Goal: Information Seeking & Learning: Learn about a topic

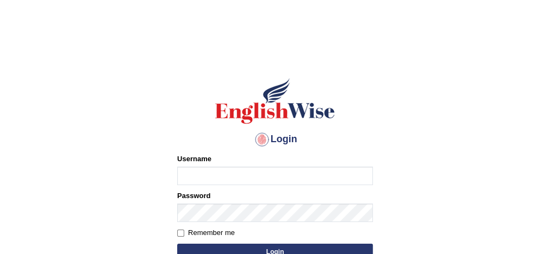
click at [229, 177] on input "Username" at bounding box center [275, 176] width 196 height 18
type input "Damanjit"
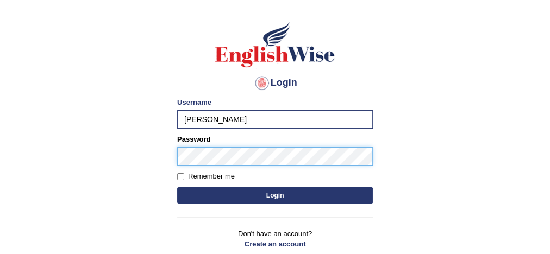
scroll to position [61, 0]
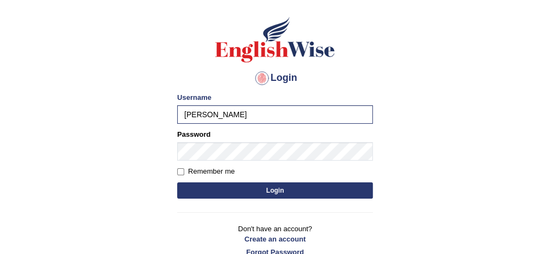
click at [268, 194] on button "Login" at bounding box center [275, 191] width 196 height 16
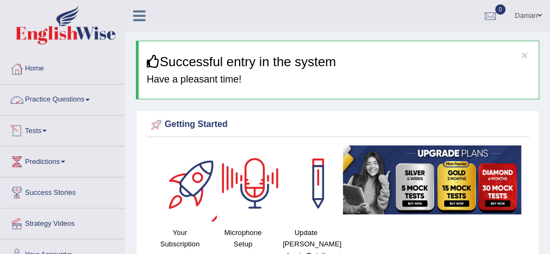
click at [69, 94] on link "Practice Questions" at bounding box center [63, 98] width 124 height 27
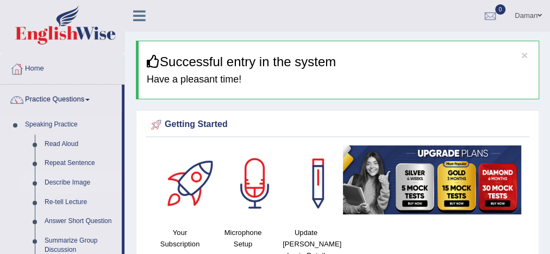
click at [67, 182] on link "Describe Image" at bounding box center [81, 183] width 82 height 20
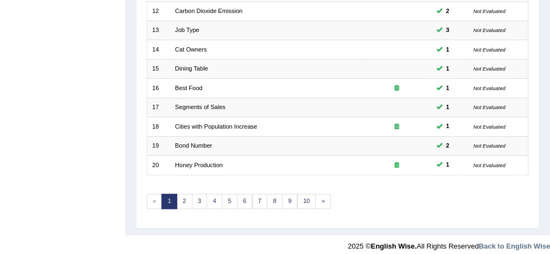
scroll to position [368, 0]
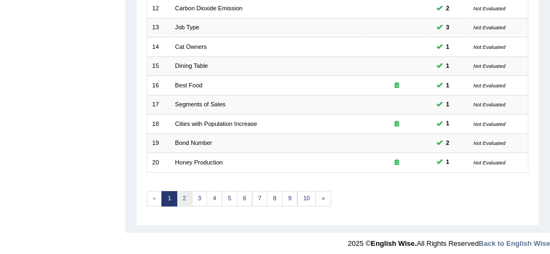
click at [183, 195] on link "2" at bounding box center [185, 198] width 16 height 15
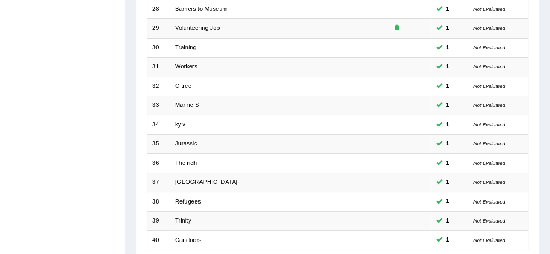
scroll to position [368, 0]
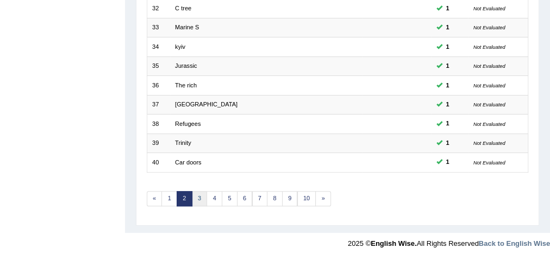
click at [199, 194] on link "3" at bounding box center [200, 198] width 16 height 15
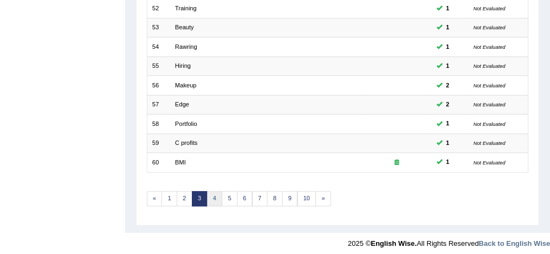
click at [211, 197] on link "4" at bounding box center [215, 198] width 16 height 15
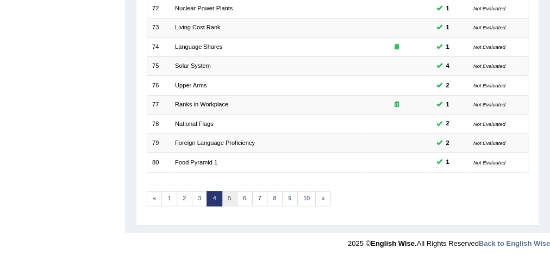
click at [226, 198] on link "5" at bounding box center [230, 198] width 16 height 15
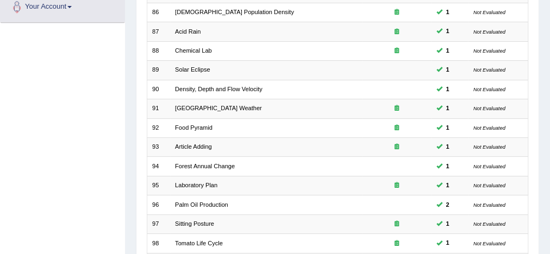
scroll to position [368, 0]
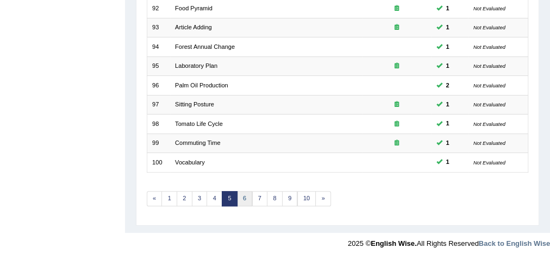
click at [240, 199] on link "6" at bounding box center [245, 198] width 16 height 15
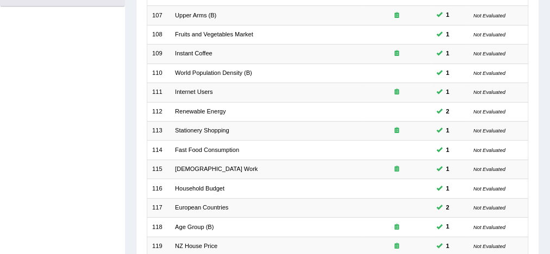
scroll to position [368, 0]
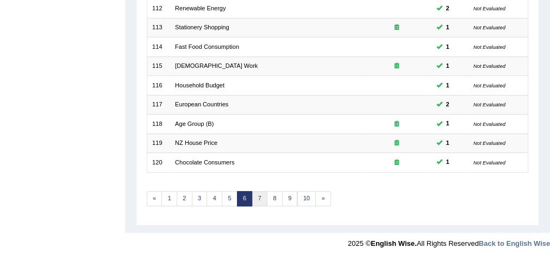
click at [257, 196] on link "7" at bounding box center [260, 198] width 16 height 15
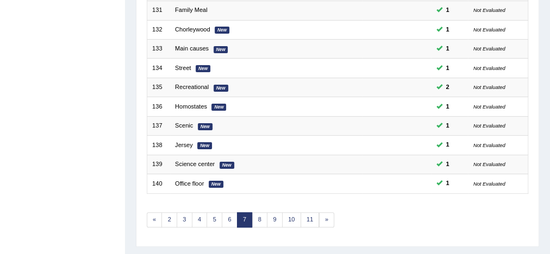
scroll to position [368, 0]
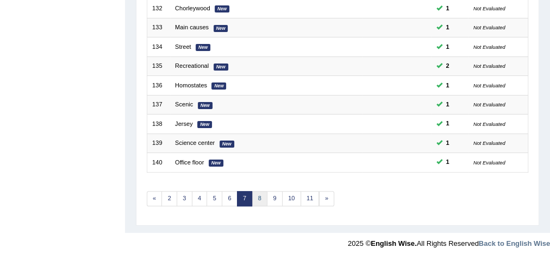
click at [260, 195] on link "8" at bounding box center [260, 198] width 16 height 15
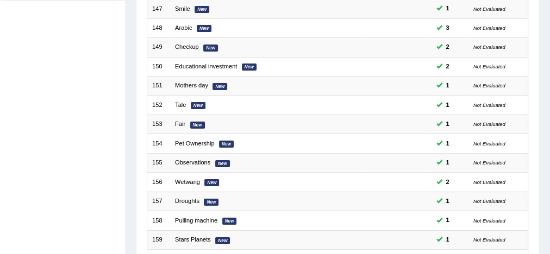
scroll to position [368, 0]
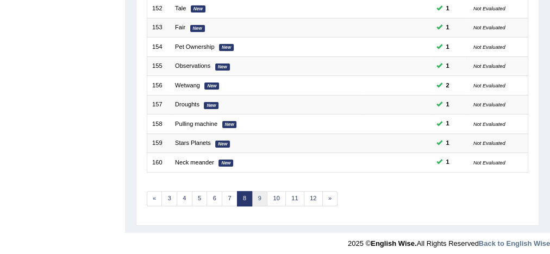
click at [256, 197] on link "9" at bounding box center [260, 198] width 16 height 15
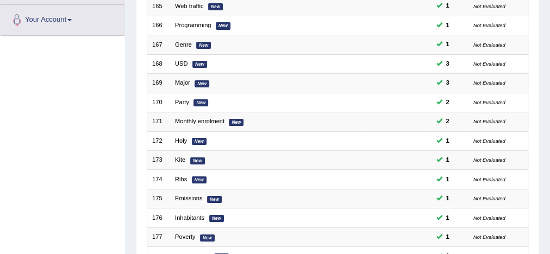
scroll to position [368, 0]
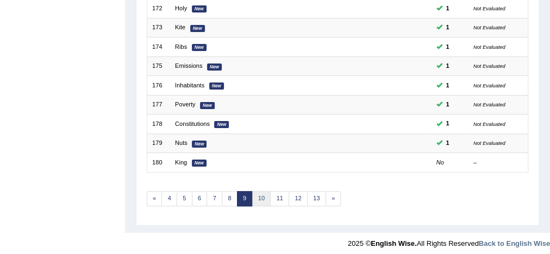
click at [258, 200] on link "10" at bounding box center [261, 198] width 19 height 15
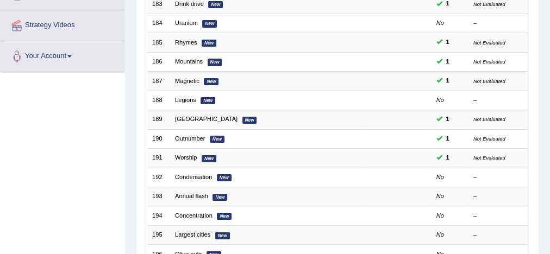
scroll to position [368, 0]
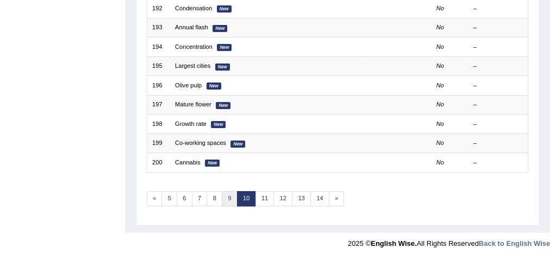
click at [228, 192] on link "9" at bounding box center [230, 198] width 16 height 15
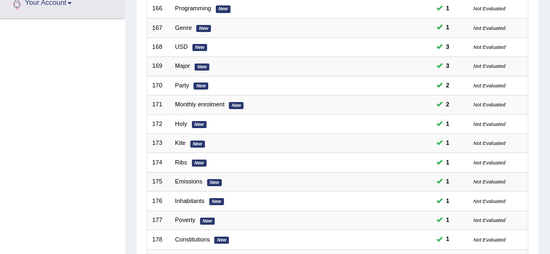
scroll to position [368, 0]
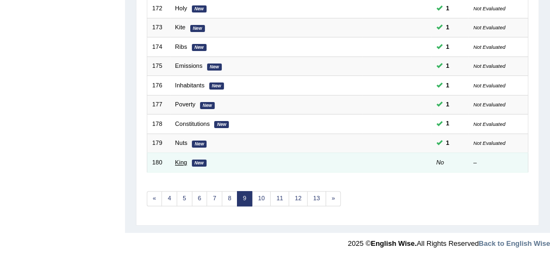
click at [182, 159] on link "King" at bounding box center [181, 162] width 12 height 7
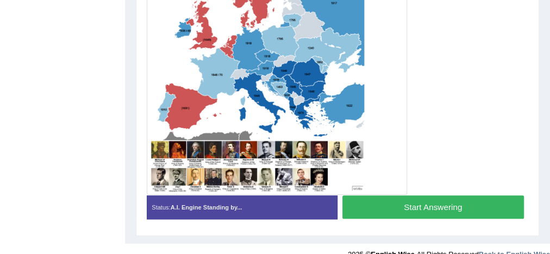
scroll to position [330, 0]
click at [414, 210] on button "Start Answering" at bounding box center [434, 207] width 182 height 23
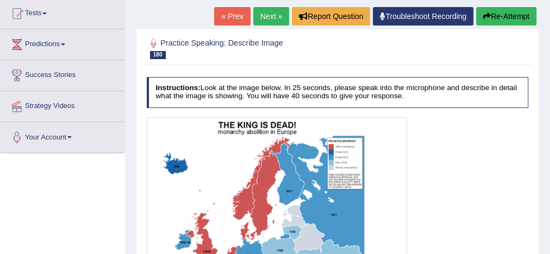
scroll to position [109, 0]
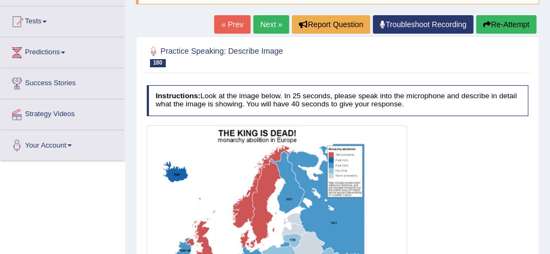
click at [237, 27] on link "« Prev" at bounding box center [232, 24] width 36 height 18
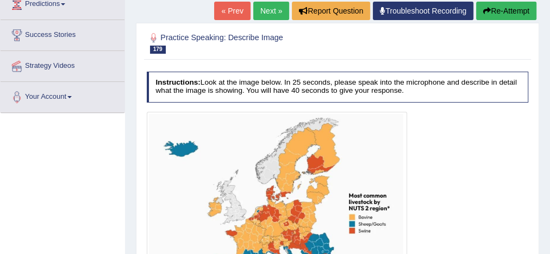
scroll to position [156, 0]
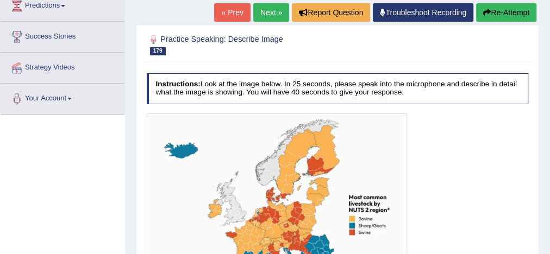
click at [257, 13] on link "Next »" at bounding box center [271, 12] width 36 height 18
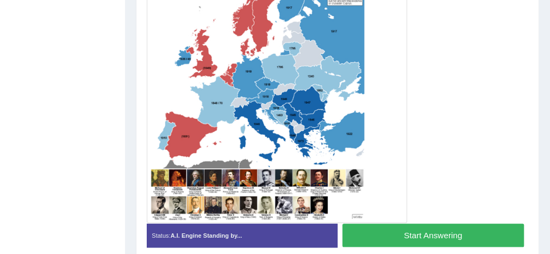
scroll to position [302, 0]
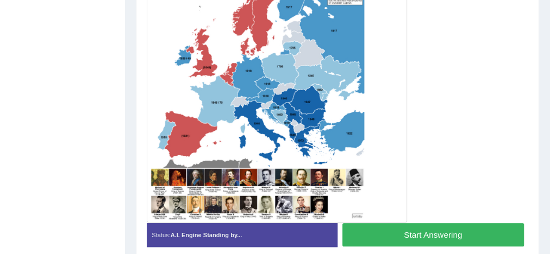
click at [442, 228] on button "Start Answering" at bounding box center [434, 234] width 182 height 23
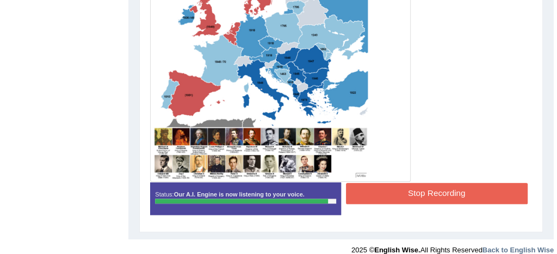
scroll to position [345, 0]
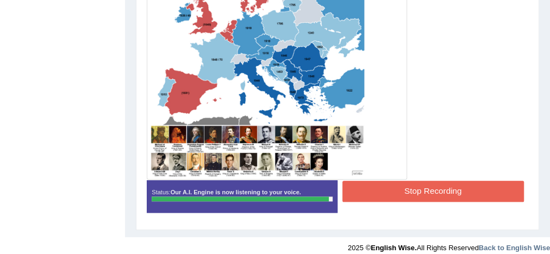
click at [458, 189] on button "Stop Recording" at bounding box center [434, 191] width 182 height 21
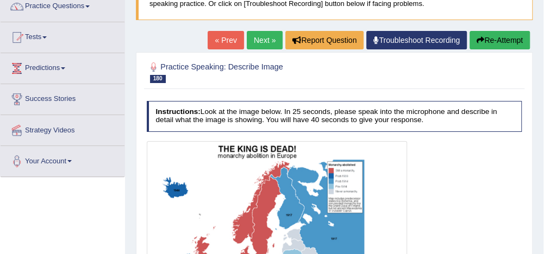
scroll to position [92, 0]
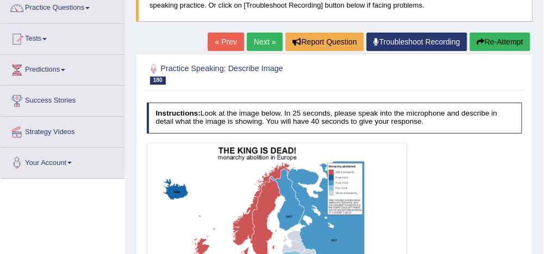
click at [262, 37] on link "Next »" at bounding box center [265, 42] width 36 height 18
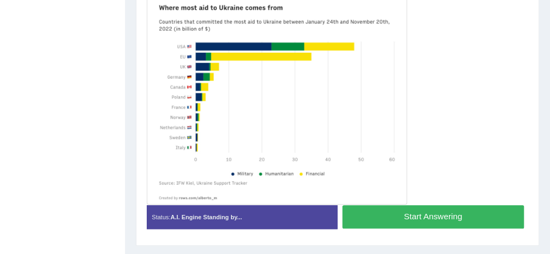
scroll to position [275, 0]
click at [424, 213] on button "Start Answering" at bounding box center [434, 217] width 182 height 23
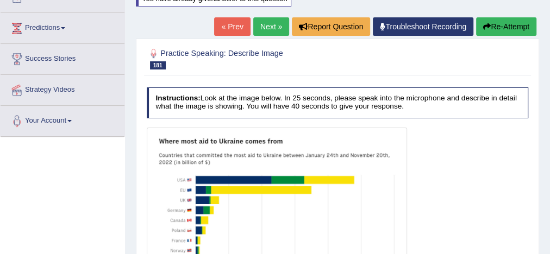
scroll to position [83, 0]
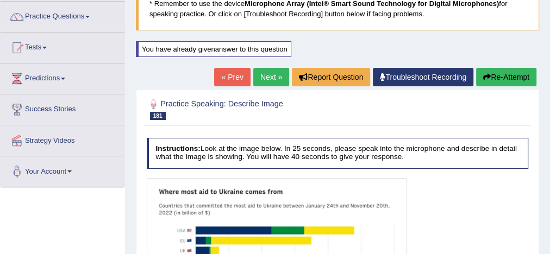
click at [229, 70] on link "« Prev" at bounding box center [232, 77] width 36 height 18
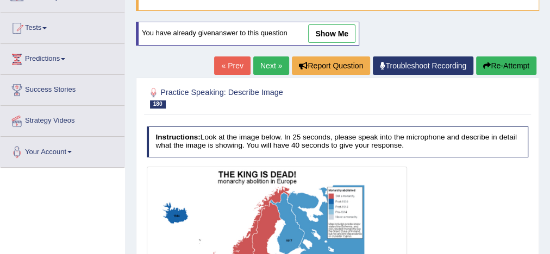
scroll to position [92, 0]
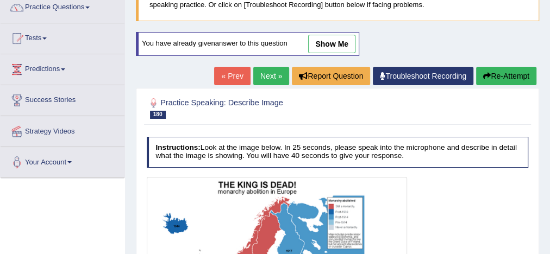
click at [268, 80] on link "Next »" at bounding box center [271, 76] width 36 height 18
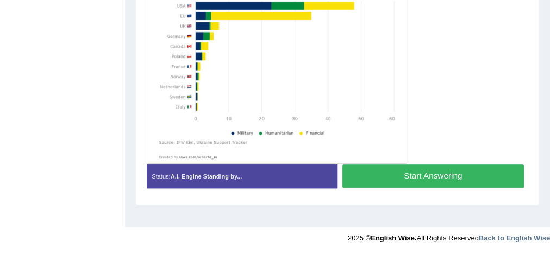
scroll to position [242, 0]
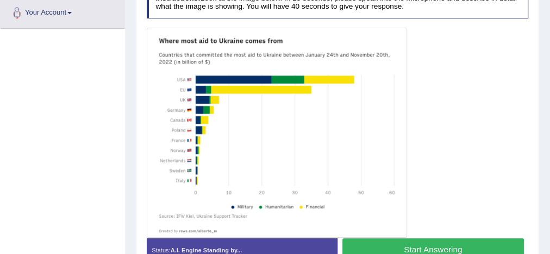
click at [436, 244] on button "Start Answering" at bounding box center [434, 250] width 182 height 23
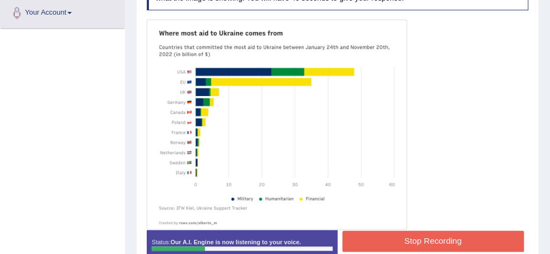
click at [481, 141] on div at bounding box center [338, 125] width 382 height 210
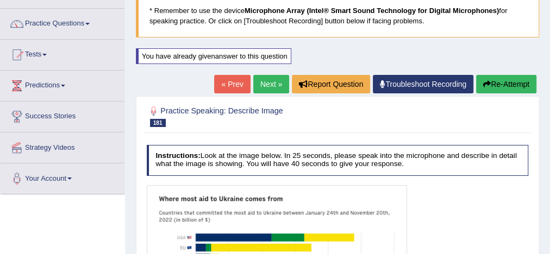
scroll to position [73, 0]
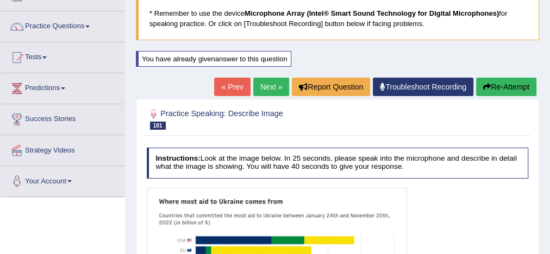
click at [235, 85] on link "« Prev" at bounding box center [232, 87] width 36 height 18
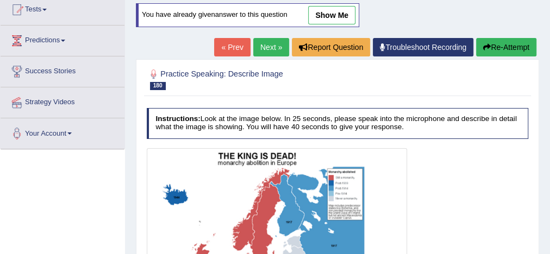
scroll to position [121, 0]
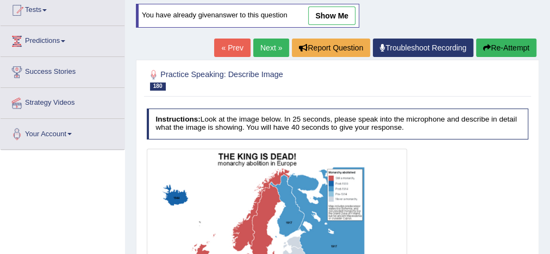
click at [272, 47] on link "Next »" at bounding box center [271, 48] width 36 height 18
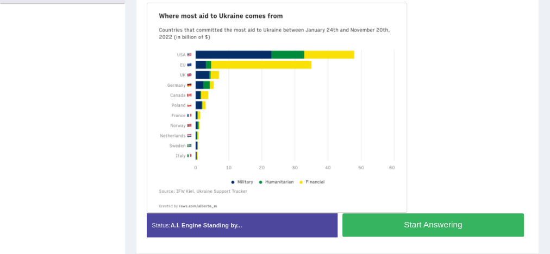
scroll to position [266, 0]
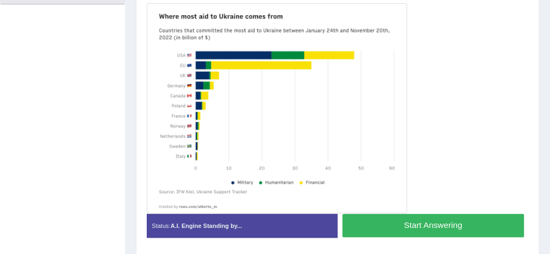
click at [450, 222] on button "Start Answering" at bounding box center [434, 225] width 182 height 23
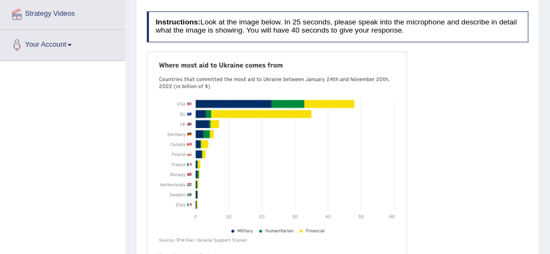
scroll to position [139, 0]
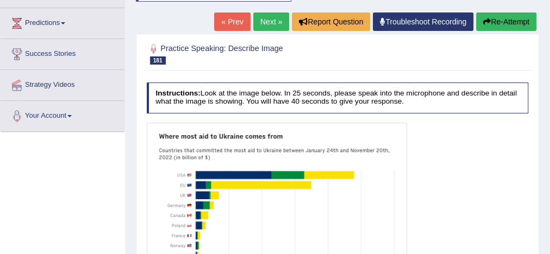
click at [234, 18] on link "« Prev" at bounding box center [232, 22] width 36 height 18
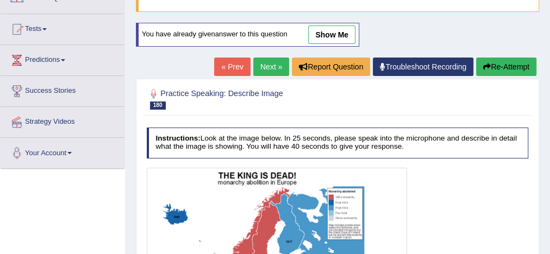
scroll to position [101, 0]
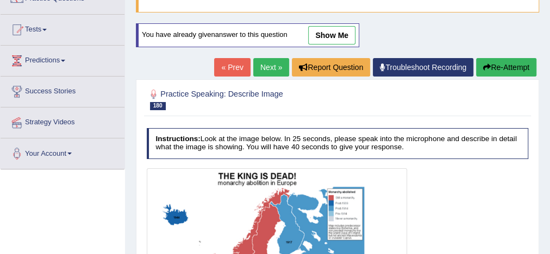
click at [272, 64] on link "Next »" at bounding box center [271, 67] width 36 height 18
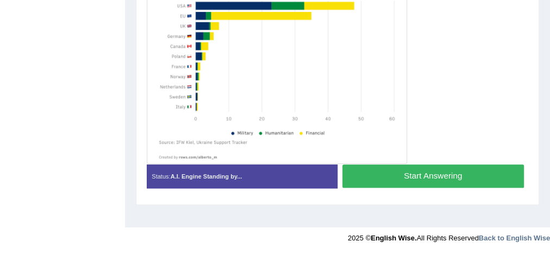
click at [420, 181] on button "Start Answering" at bounding box center [434, 176] width 182 height 23
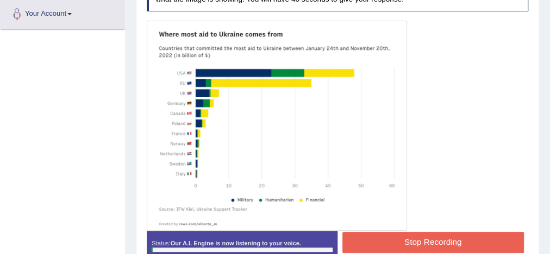
scroll to position [240, 0]
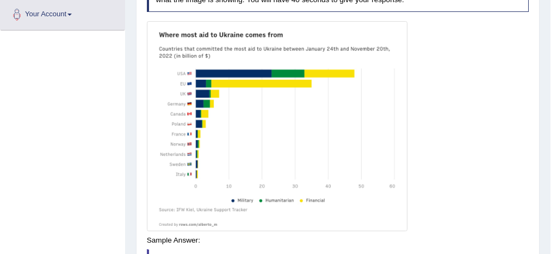
click at [0, 0] on div "Saving your answer..." at bounding box center [0, 0] width 0 height 0
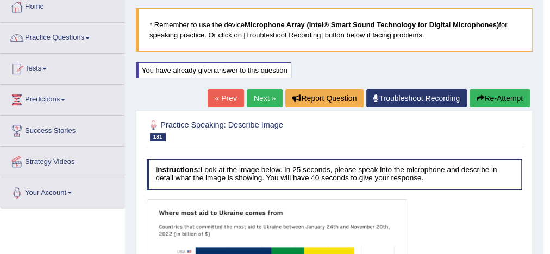
scroll to position [61, 0]
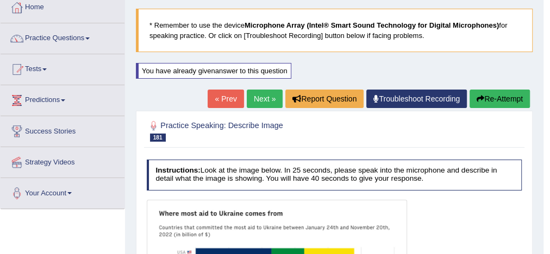
click at [269, 96] on link "Next »" at bounding box center [265, 99] width 36 height 18
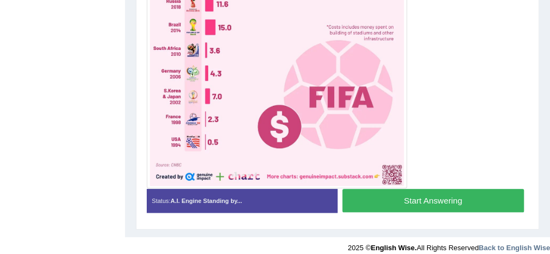
scroll to position [343, 0]
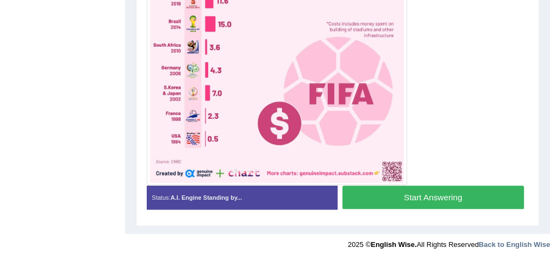
click at [457, 196] on button "Start Answering" at bounding box center [434, 197] width 182 height 23
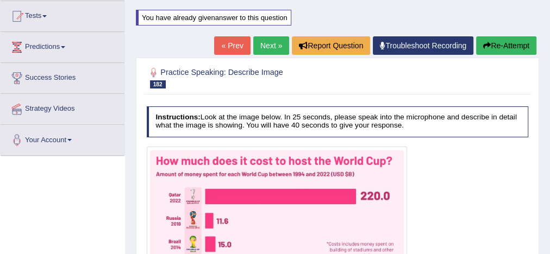
scroll to position [114, 0]
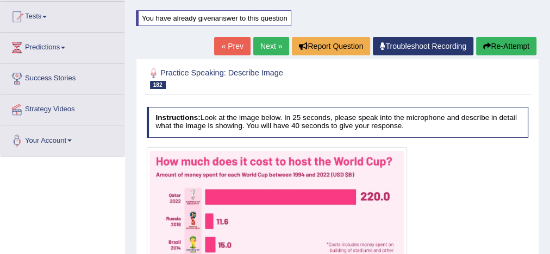
click at [228, 44] on link "« Prev" at bounding box center [232, 46] width 36 height 18
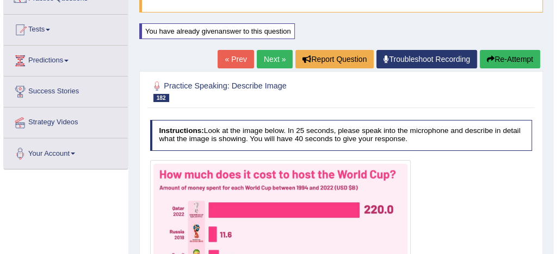
scroll to position [30, 0]
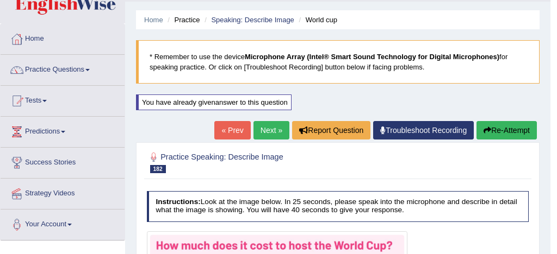
click at [234, 127] on link "« Prev" at bounding box center [232, 130] width 36 height 18
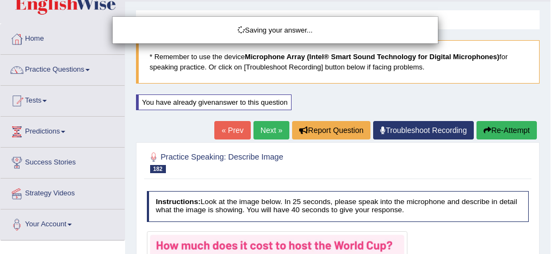
click at [237, 128] on div "Saving your answer..." at bounding box center [278, 127] width 557 height 254
click at [32, 39] on div "Saving your answer..." at bounding box center [278, 127] width 557 height 254
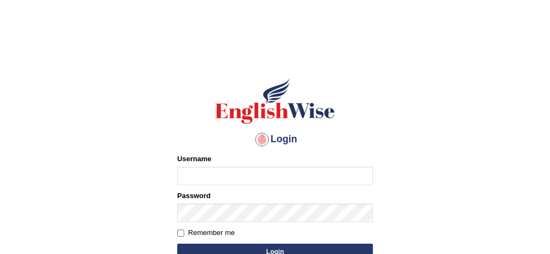
click at [215, 173] on input "Username" at bounding box center [275, 176] width 196 height 18
type input "Damanjit"
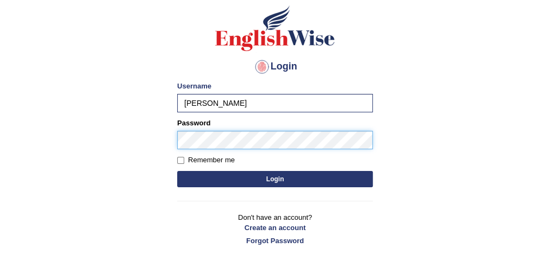
scroll to position [74, 0]
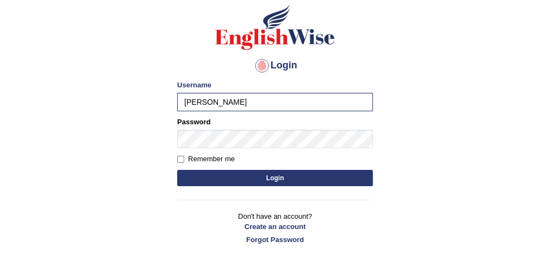
click at [251, 182] on button "Login" at bounding box center [275, 178] width 196 height 16
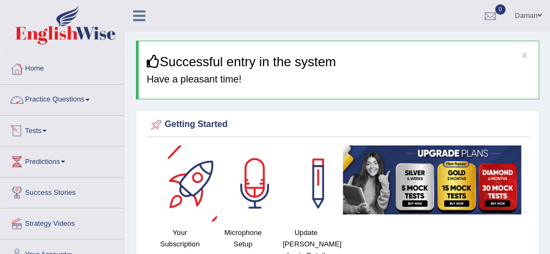
click at [73, 96] on link "Practice Questions" at bounding box center [63, 98] width 124 height 27
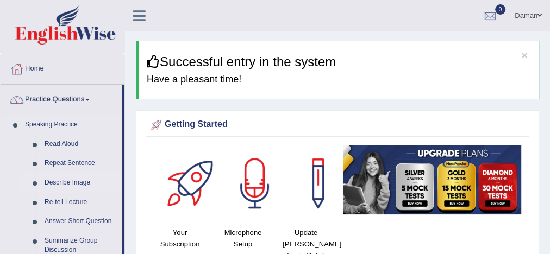
click at [63, 183] on link "Describe Image" at bounding box center [81, 183] width 82 height 20
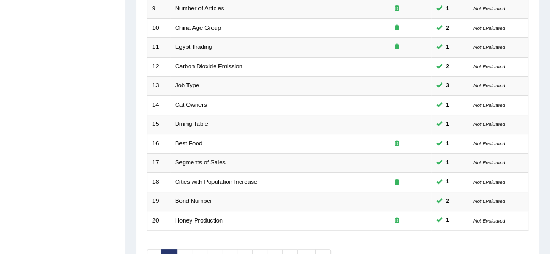
scroll to position [368, 0]
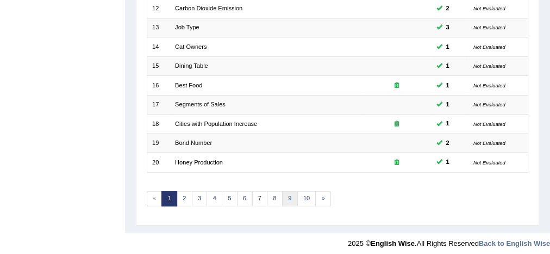
click at [287, 195] on link "9" at bounding box center [290, 198] width 16 height 15
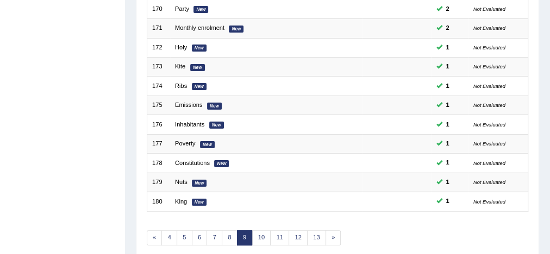
scroll to position [368, 0]
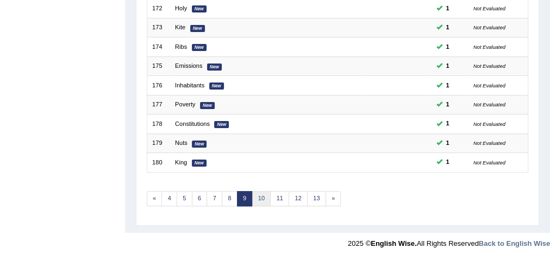
click at [257, 196] on link "10" at bounding box center [261, 198] width 19 height 15
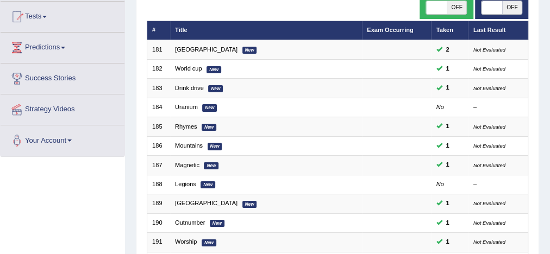
scroll to position [118, 0]
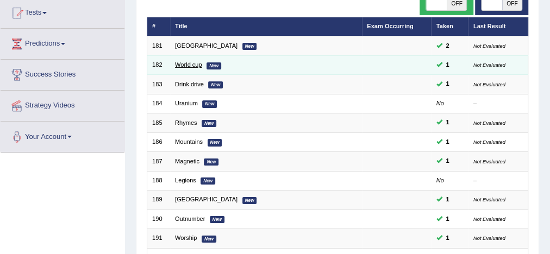
click at [194, 66] on link "World cup" at bounding box center [188, 64] width 27 height 7
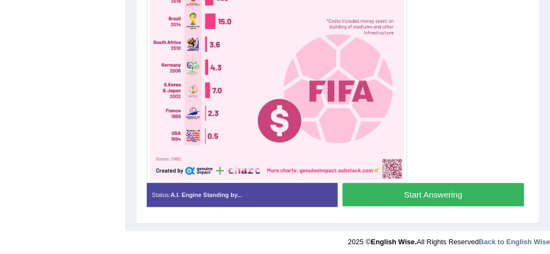
scroll to position [346, 0]
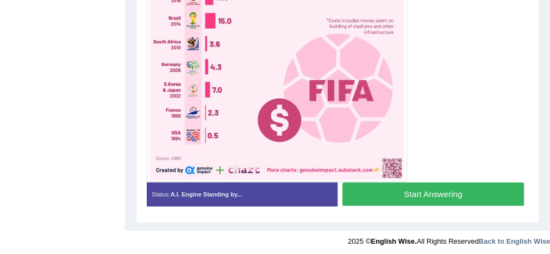
click at [392, 195] on button "Start Answering" at bounding box center [434, 194] width 182 height 23
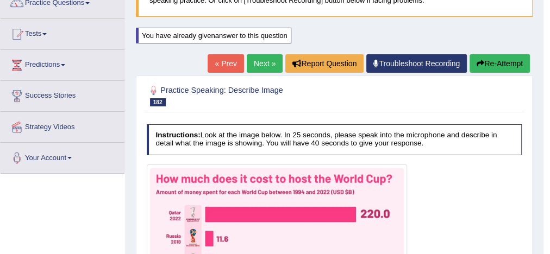
scroll to position [96, 0]
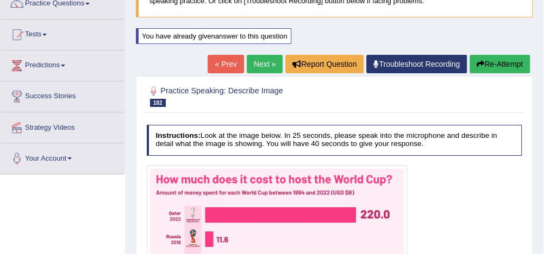
click at [253, 64] on link "Next »" at bounding box center [265, 64] width 36 height 18
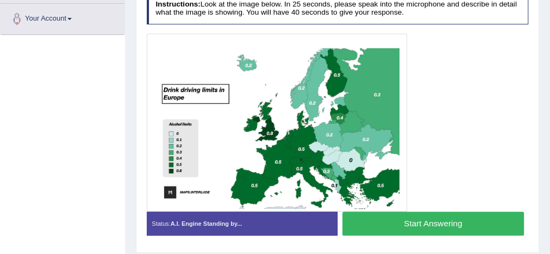
scroll to position [238, 0]
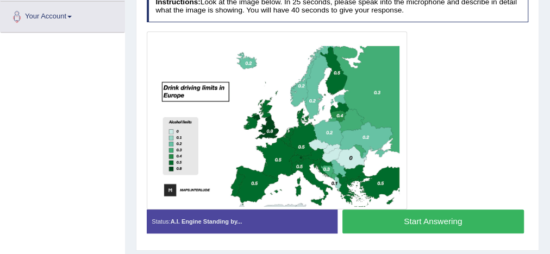
click at [431, 220] on button "Start Answering" at bounding box center [434, 221] width 182 height 23
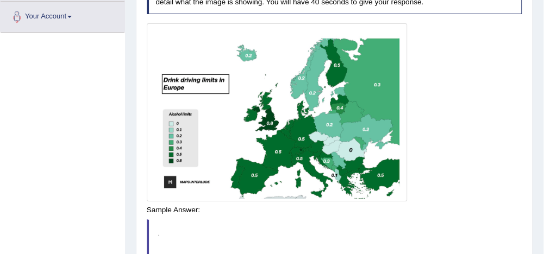
click at [457, 209] on div "Instructions: Look at the image below. In 25 seconds, please speak into the mic…" at bounding box center [334, 148] width 380 height 341
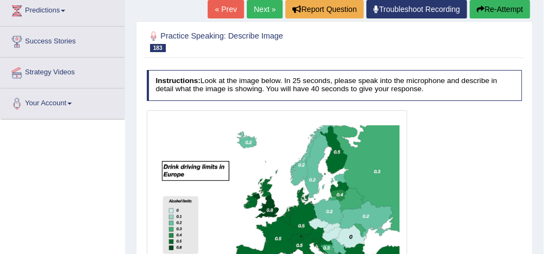
scroll to position [149, 0]
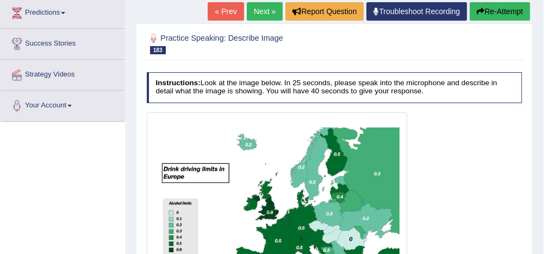
click at [267, 13] on link "Next »" at bounding box center [265, 11] width 36 height 18
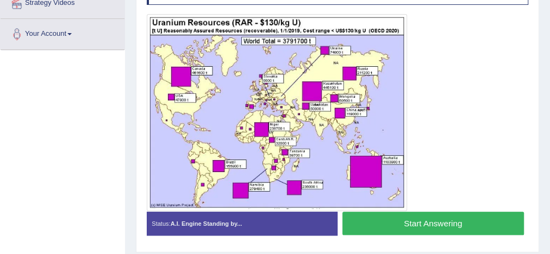
scroll to position [220, 0]
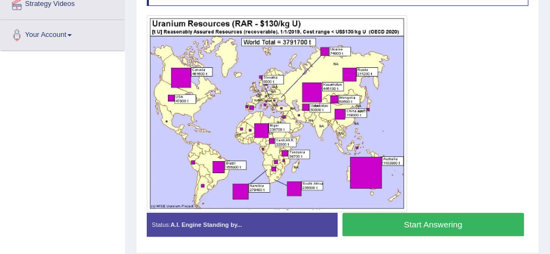
click at [438, 214] on button "Start Answering" at bounding box center [434, 224] width 182 height 23
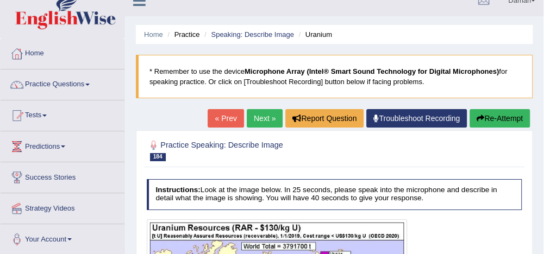
scroll to position [14, 0]
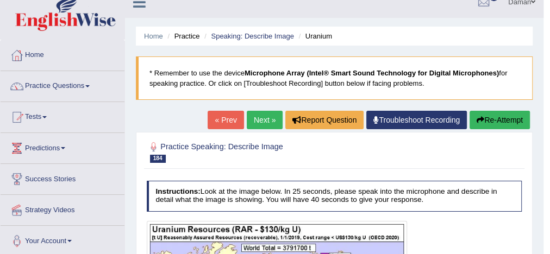
click at [266, 120] on link "Next »" at bounding box center [265, 120] width 36 height 18
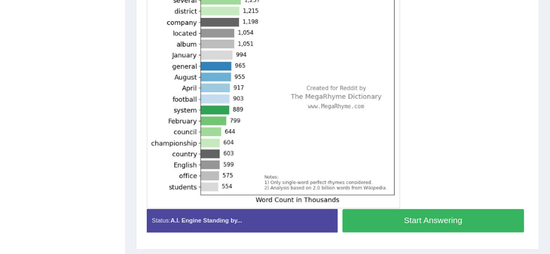
scroll to position [318, 0]
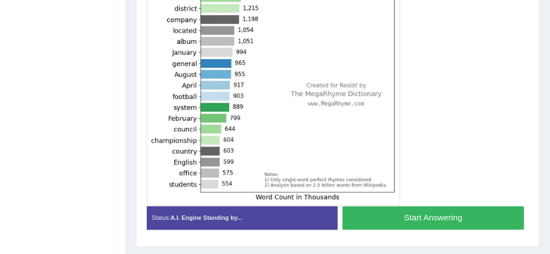
click at [429, 216] on button "Start Answering" at bounding box center [434, 218] width 182 height 23
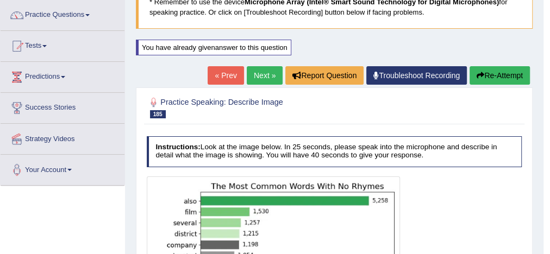
scroll to position [84, 0]
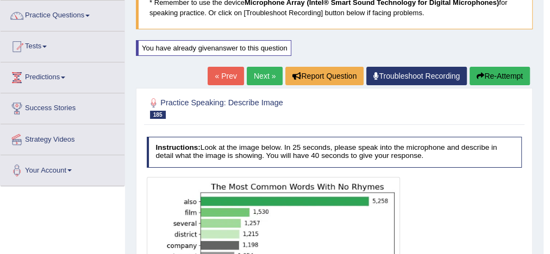
click at [264, 76] on link "Next »" at bounding box center [265, 76] width 36 height 18
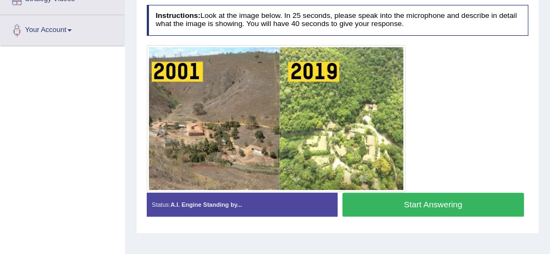
click at [421, 203] on button "Start Answering" at bounding box center [434, 204] width 182 height 23
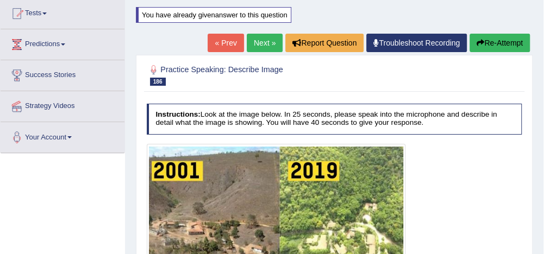
scroll to position [117, 0]
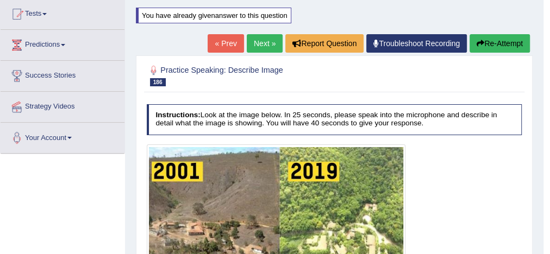
click at [268, 43] on link "Next »" at bounding box center [265, 43] width 36 height 18
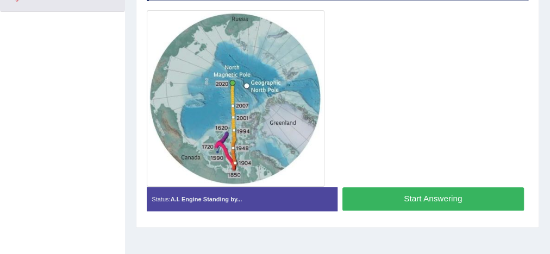
scroll to position [260, 0]
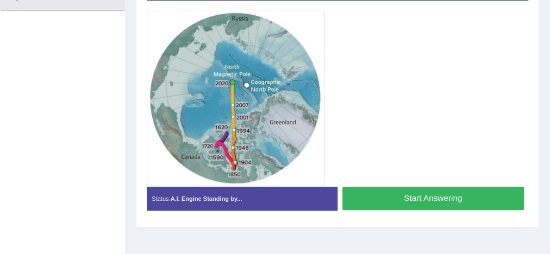
click at [421, 196] on button "Start Answering" at bounding box center [434, 198] width 182 height 23
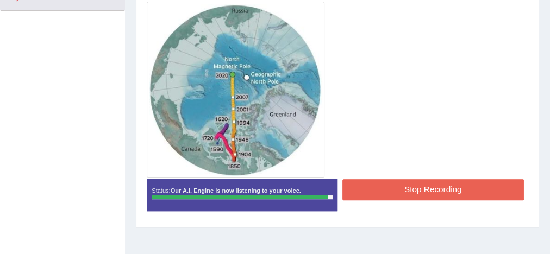
click at [448, 191] on button "Stop Recording" at bounding box center [434, 189] width 182 height 21
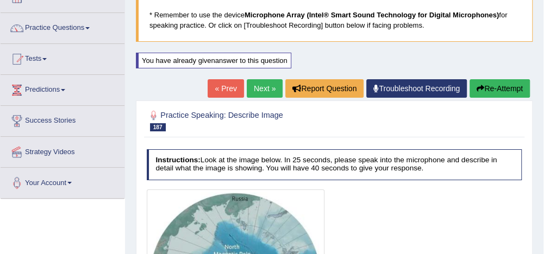
scroll to position [69, 0]
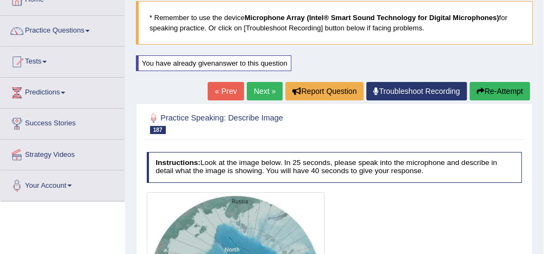
click at [265, 92] on link "Next »" at bounding box center [265, 91] width 36 height 18
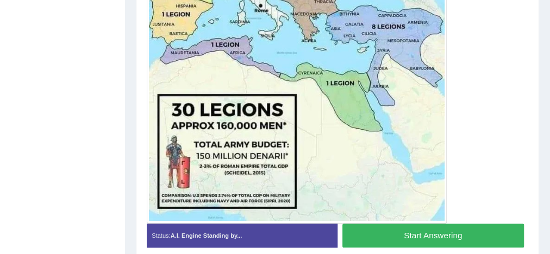
scroll to position [345, 0]
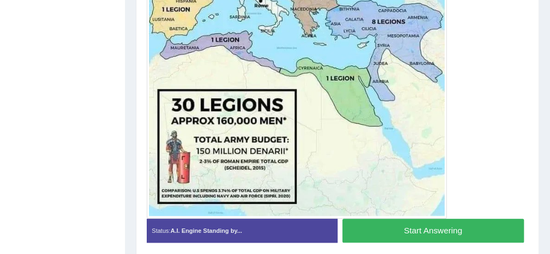
click at [432, 225] on button "Start Answering" at bounding box center [434, 230] width 182 height 23
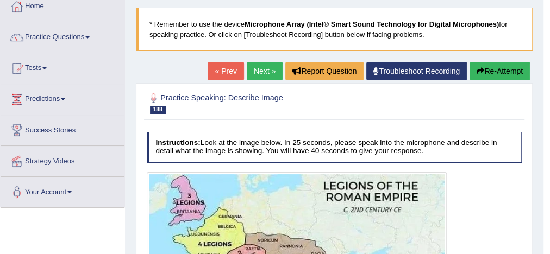
scroll to position [62, 0]
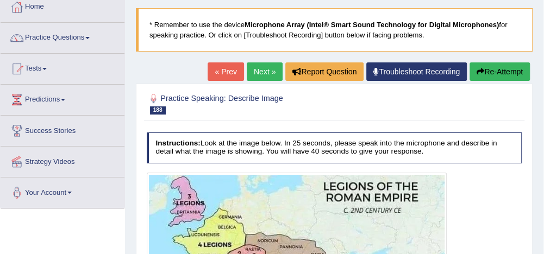
click at [254, 71] on link "Next »" at bounding box center [265, 72] width 36 height 18
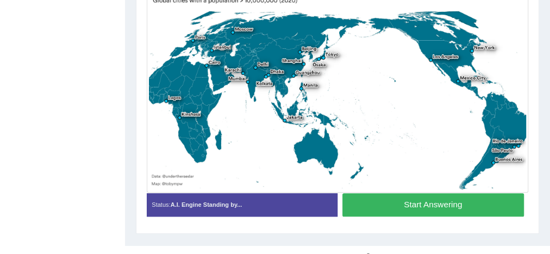
scroll to position [299, 0]
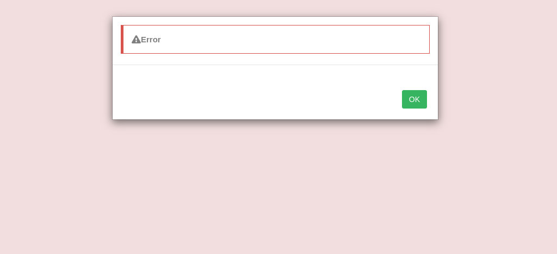
click at [423, 101] on button "OK" at bounding box center [414, 99] width 25 height 18
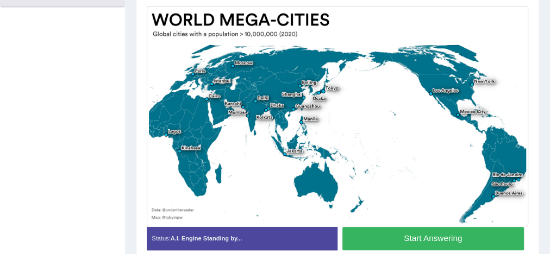
scroll to position [265, 0]
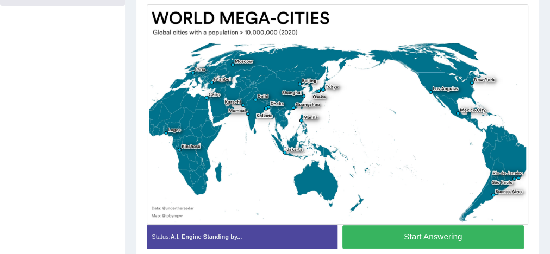
click at [406, 235] on button "Start Answering" at bounding box center [434, 237] width 182 height 23
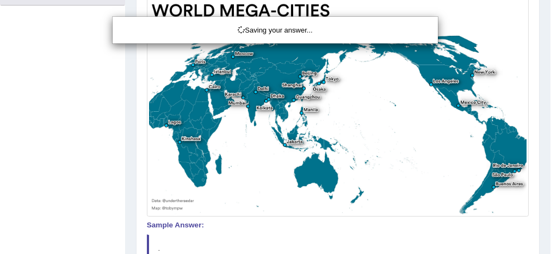
click at [385, 68] on div "Saving your answer..." at bounding box center [278, 127] width 557 height 254
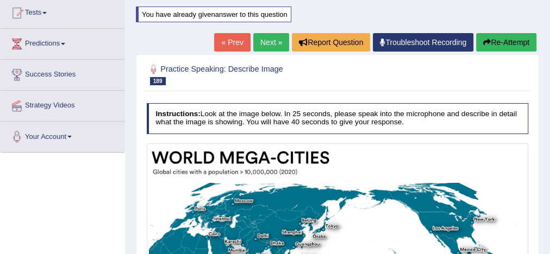
scroll to position [114, 0]
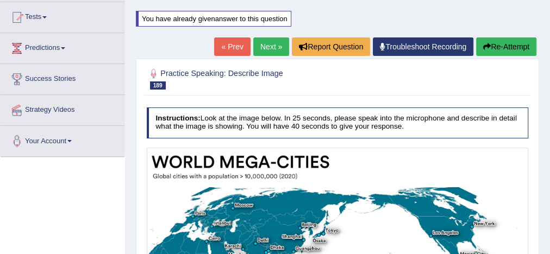
click at [235, 48] on link "« Prev" at bounding box center [232, 47] width 36 height 18
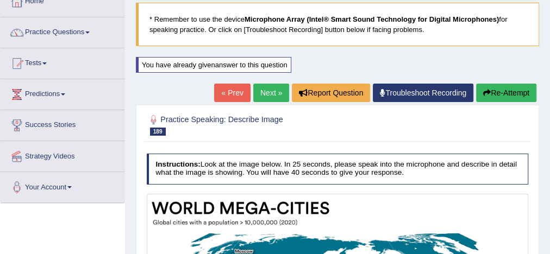
scroll to position [61, 0]
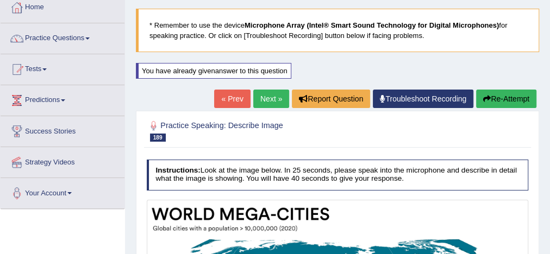
click at [264, 101] on link "Next »" at bounding box center [271, 99] width 36 height 18
click at [43, 32] on link "Practice Questions" at bounding box center [63, 36] width 124 height 27
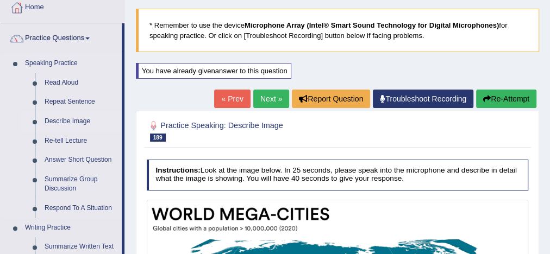
click at [63, 120] on link "Describe Image" at bounding box center [81, 122] width 82 height 20
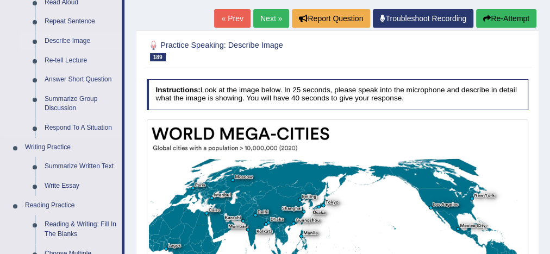
scroll to position [131, 0]
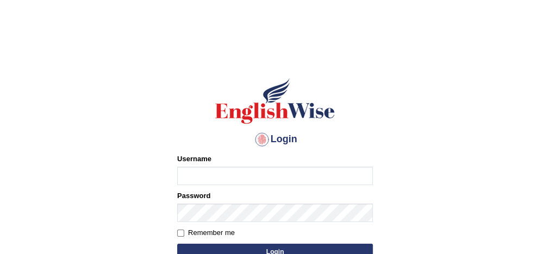
click at [235, 172] on input "Username" at bounding box center [275, 176] width 196 height 18
type input "[PERSON_NAME]"
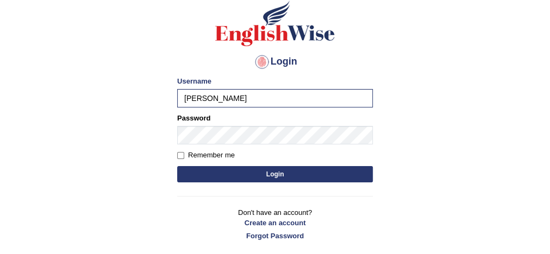
scroll to position [80, 0]
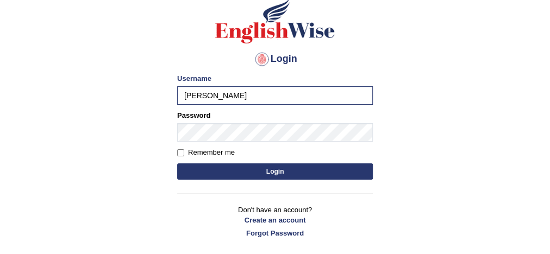
click at [247, 173] on button "Login" at bounding box center [275, 172] width 196 height 16
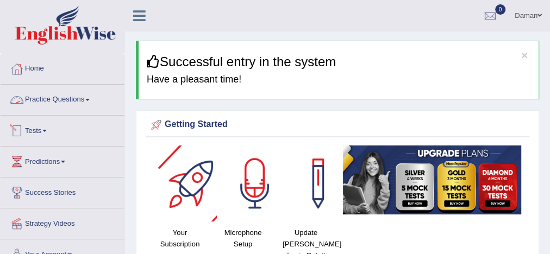
click at [59, 104] on link "Practice Questions" at bounding box center [63, 98] width 124 height 27
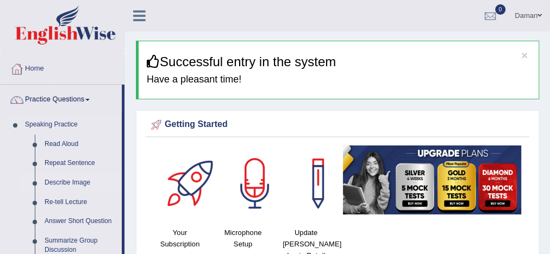
click at [67, 183] on link "Describe Image" at bounding box center [81, 183] width 82 height 20
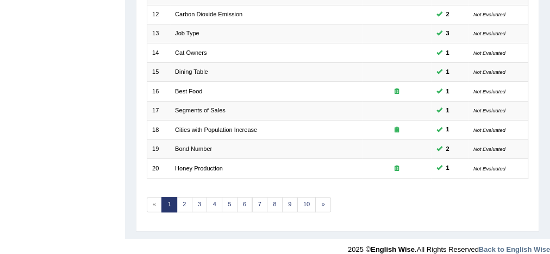
scroll to position [364, 0]
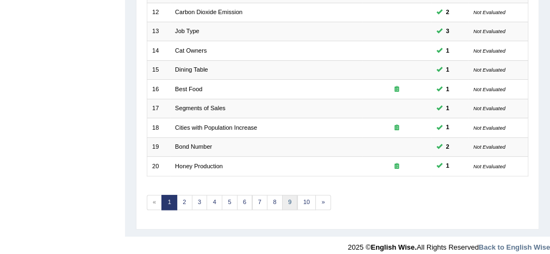
click at [284, 200] on link "9" at bounding box center [290, 202] width 16 height 15
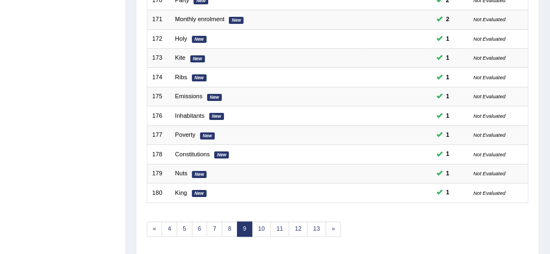
scroll to position [368, 0]
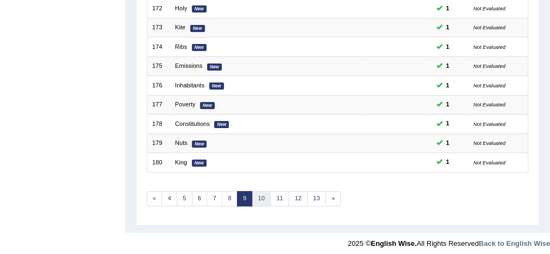
click at [258, 195] on link "10" at bounding box center [261, 198] width 19 height 15
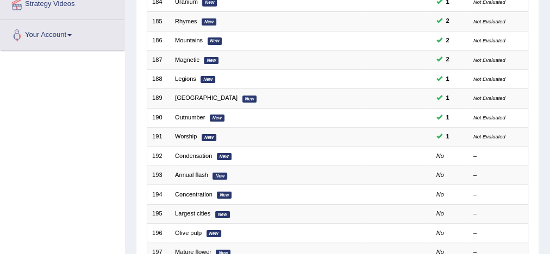
scroll to position [220, 0]
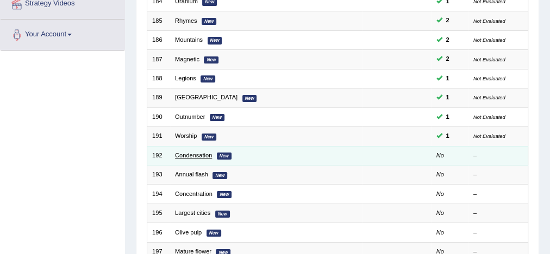
click at [196, 153] on link "Condensation" at bounding box center [193, 155] width 37 height 7
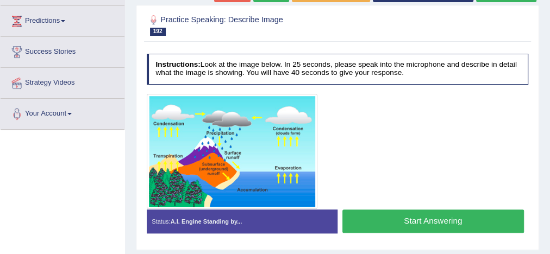
scroll to position [212, 0]
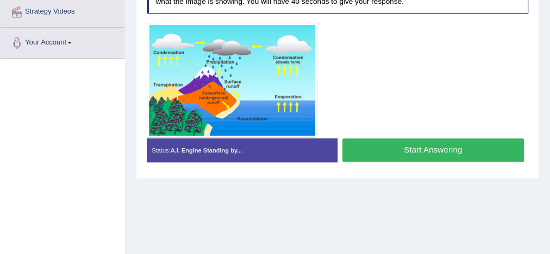
click at [449, 145] on button "Start Answering" at bounding box center [434, 150] width 182 height 23
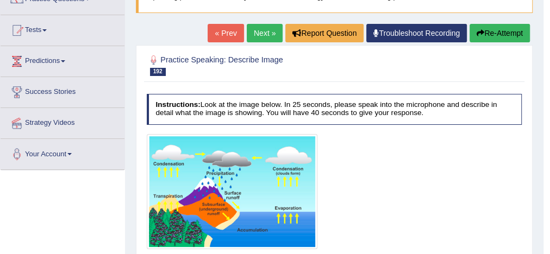
scroll to position [100, 0]
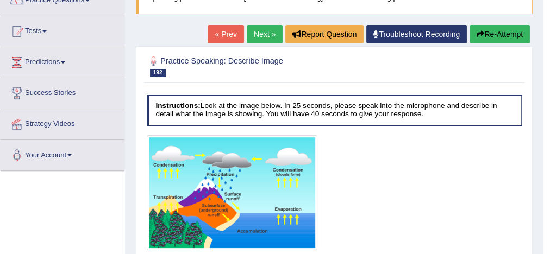
click at [263, 35] on link "Next »" at bounding box center [265, 34] width 36 height 18
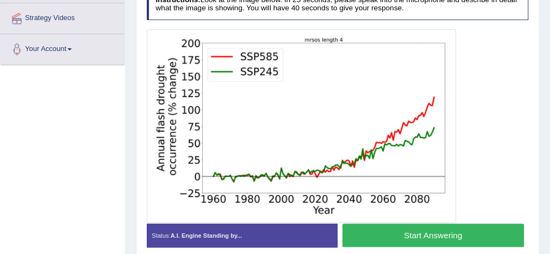
scroll to position [205, 0]
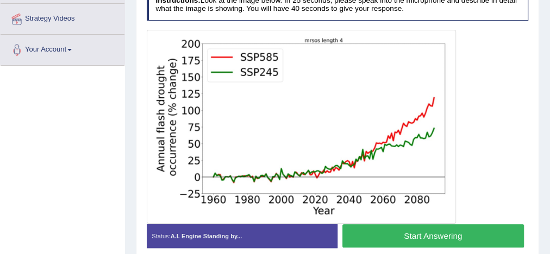
click at [471, 236] on button "Start Answering" at bounding box center [434, 236] width 182 height 23
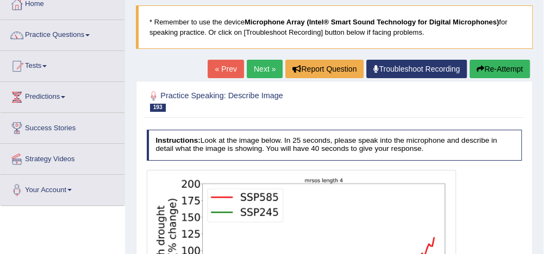
scroll to position [54, 0]
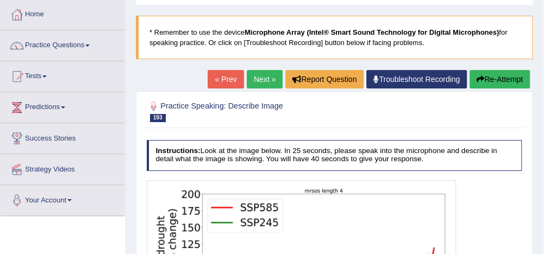
click at [259, 74] on link "Next »" at bounding box center [265, 79] width 36 height 18
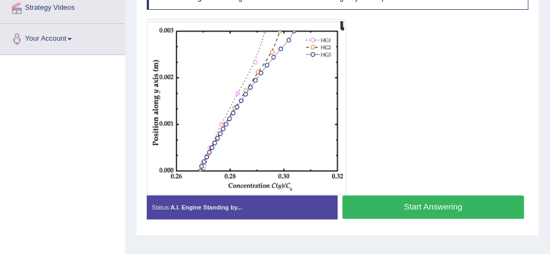
scroll to position [216, 0]
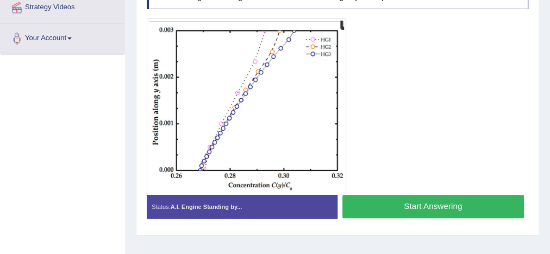
click at [430, 198] on button "Start Answering" at bounding box center [434, 206] width 182 height 23
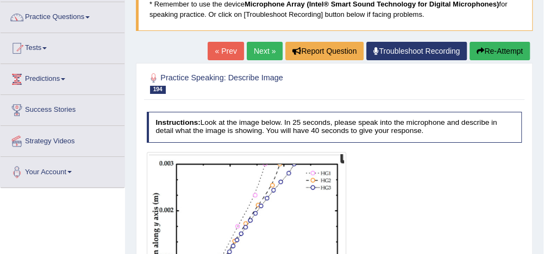
scroll to position [74, 0]
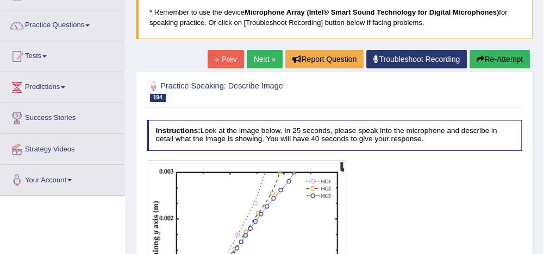
click at [263, 56] on link "Next »" at bounding box center [265, 59] width 36 height 18
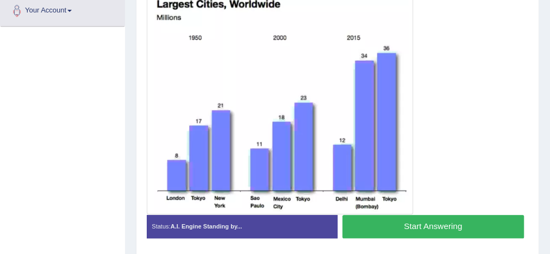
scroll to position [246, 0]
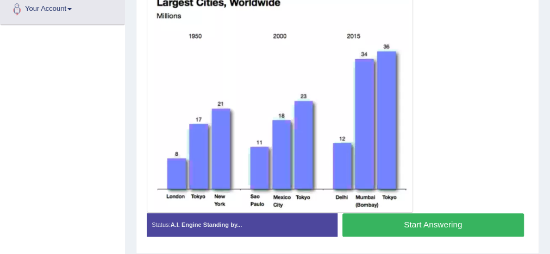
click at [455, 224] on button "Start Answering" at bounding box center [434, 225] width 182 height 23
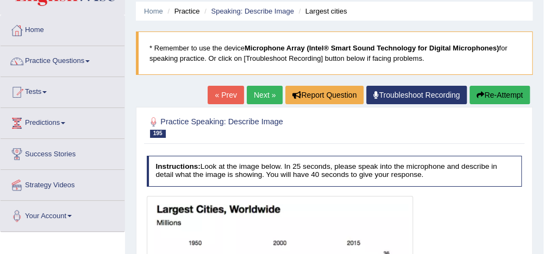
scroll to position [30, 0]
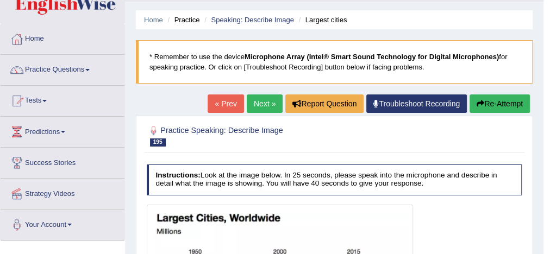
click at [257, 103] on link "Next »" at bounding box center [265, 104] width 36 height 18
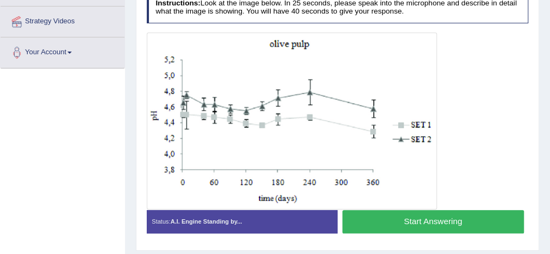
click at [450, 221] on button "Start Answering" at bounding box center [434, 221] width 182 height 23
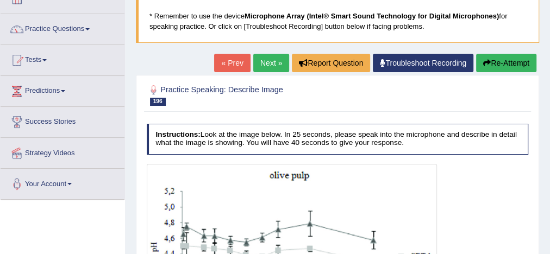
scroll to position [61, 0]
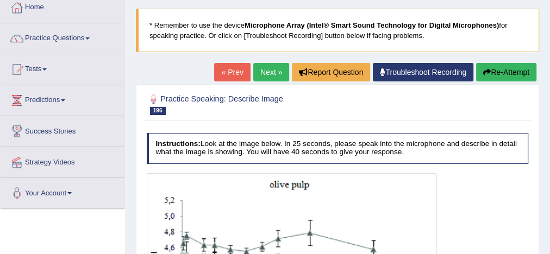
click at [224, 66] on link "« Prev" at bounding box center [232, 72] width 36 height 18
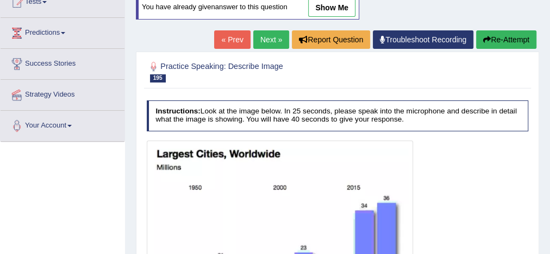
scroll to position [129, 0]
click at [497, 40] on button "Re-Attempt" at bounding box center [506, 39] width 60 height 18
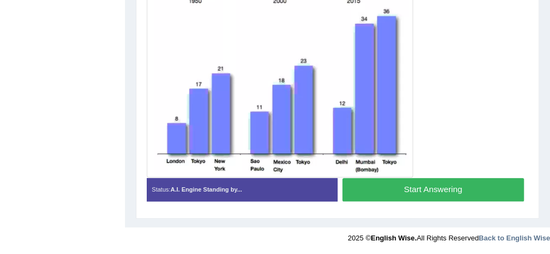
click at [443, 187] on button "Start Answering" at bounding box center [434, 189] width 182 height 23
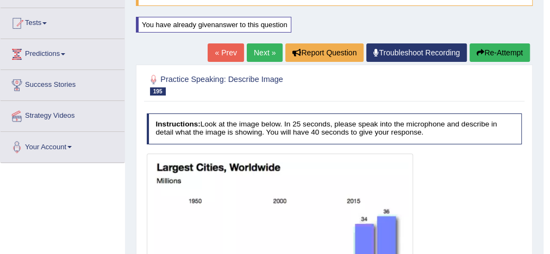
scroll to position [107, 0]
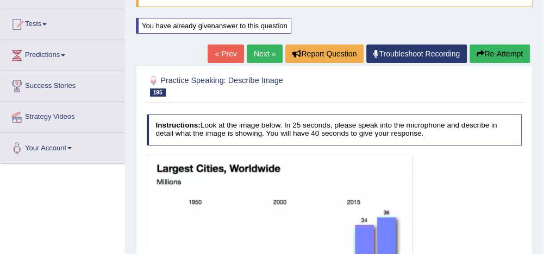
click at [265, 54] on link "Next »" at bounding box center [265, 54] width 36 height 18
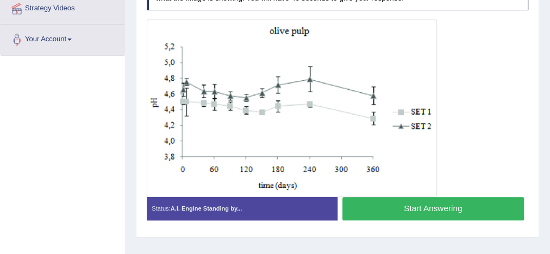
scroll to position [215, 0]
click at [415, 207] on button "Start Answering" at bounding box center [434, 208] width 182 height 23
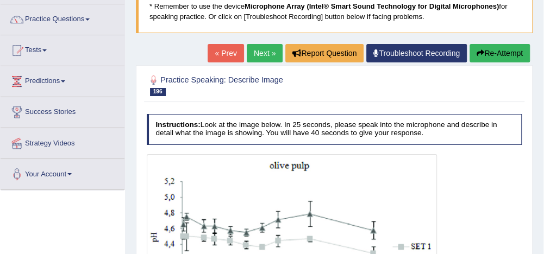
scroll to position [78, 0]
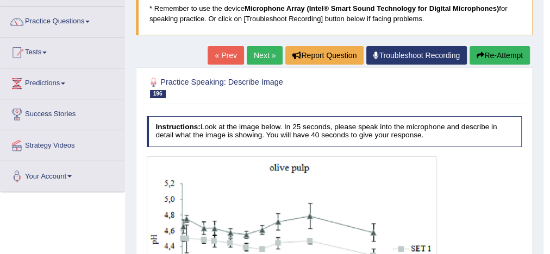
click at [267, 52] on link "Next »" at bounding box center [265, 55] width 36 height 18
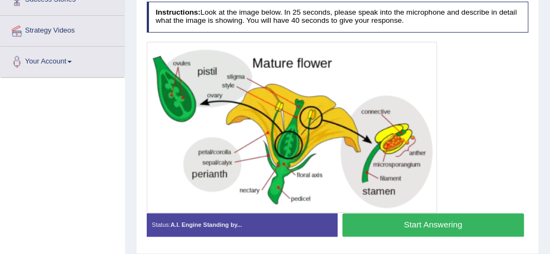
scroll to position [192, 0]
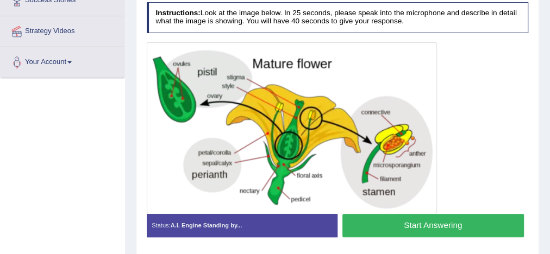
click at [433, 225] on button "Start Answering" at bounding box center [434, 225] width 182 height 23
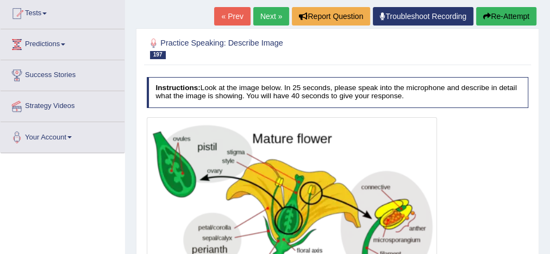
scroll to position [117, 0]
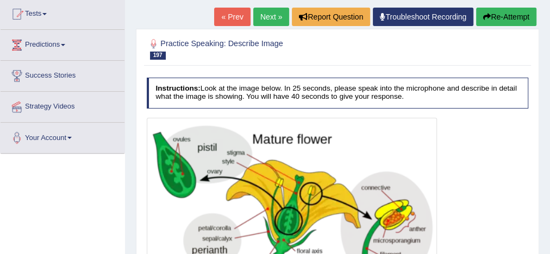
click at [227, 15] on link "« Prev" at bounding box center [232, 17] width 36 height 18
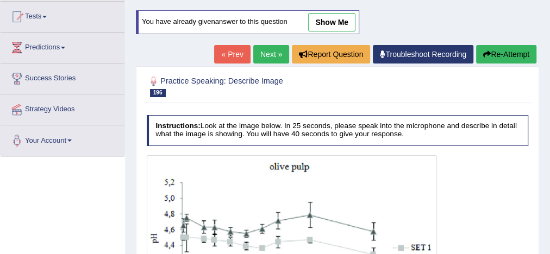
scroll to position [114, 0]
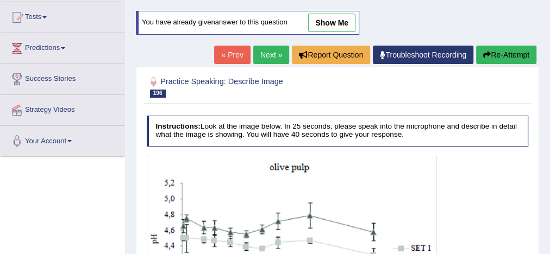
click at [269, 49] on link "Next »" at bounding box center [271, 55] width 36 height 18
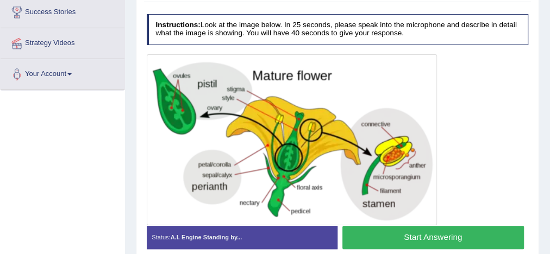
scroll to position [216, 0]
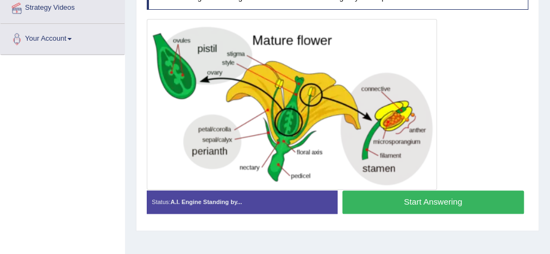
click at [442, 200] on button "Start Answering" at bounding box center [434, 202] width 182 height 23
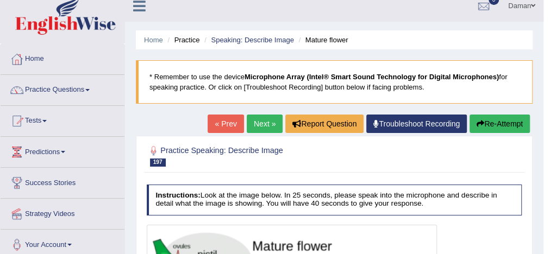
scroll to position [0, 0]
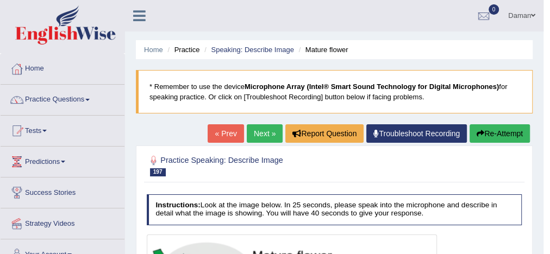
click at [258, 134] on link "Next »" at bounding box center [265, 134] width 36 height 18
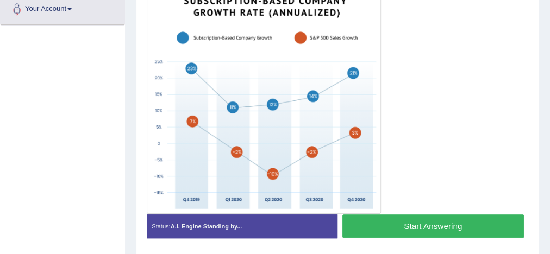
scroll to position [246, 0]
click at [435, 225] on button "Start Answering" at bounding box center [434, 226] width 182 height 23
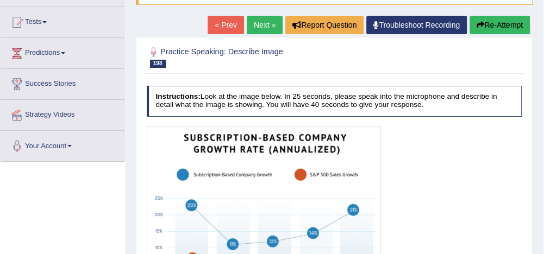
scroll to position [107, 0]
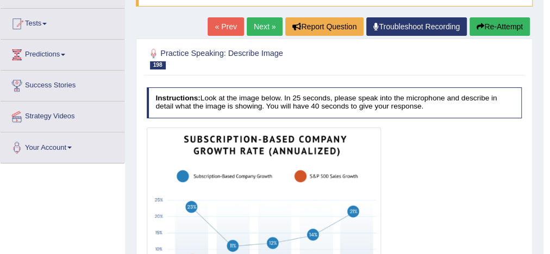
click at [258, 30] on link "Next »" at bounding box center [265, 26] width 36 height 18
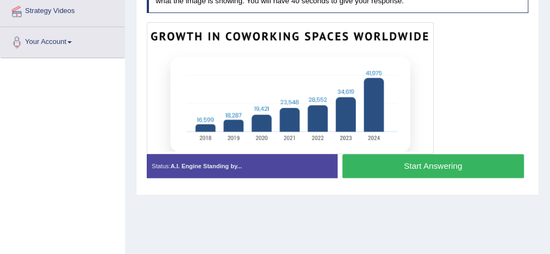
scroll to position [212, 0]
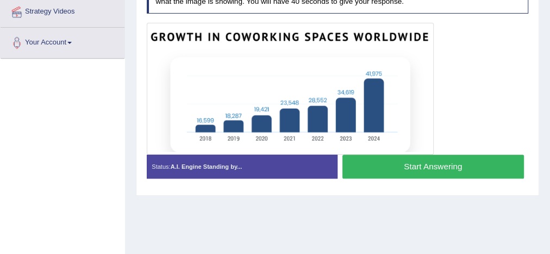
click at [436, 169] on button "Start Answering" at bounding box center [434, 166] width 182 height 23
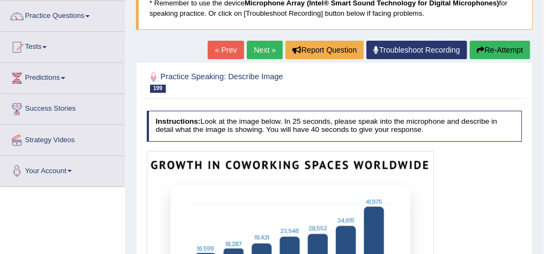
scroll to position [80, 0]
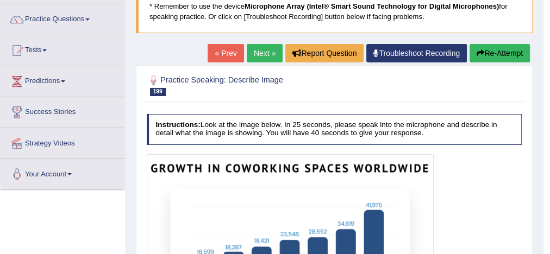
click at [254, 52] on link "Next »" at bounding box center [265, 53] width 36 height 18
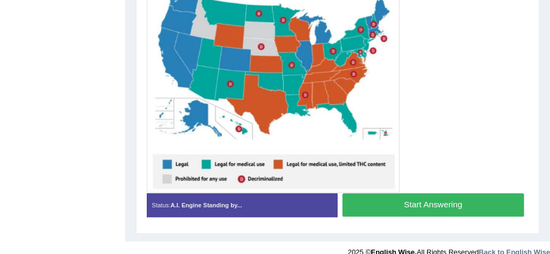
scroll to position [303, 0]
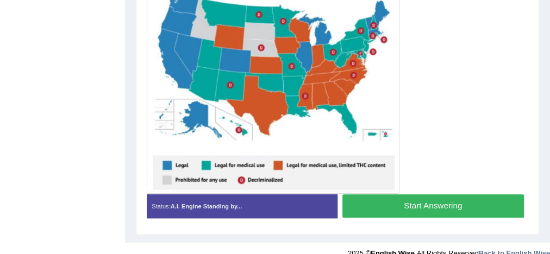
click at [422, 202] on button "Start Answering" at bounding box center [434, 206] width 182 height 23
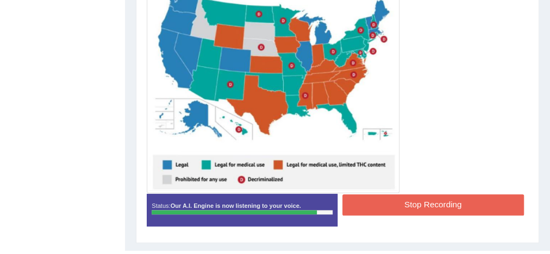
scroll to position [315, 0]
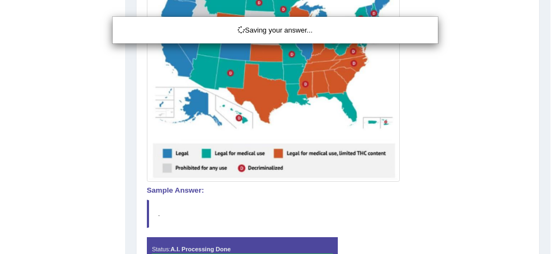
click at [461, 122] on div "Saving your answer..." at bounding box center [278, 127] width 557 height 254
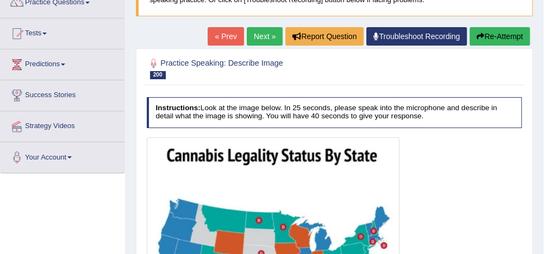
scroll to position [97, 0]
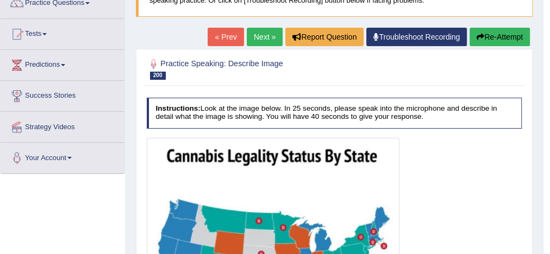
click at [259, 37] on link "Next »" at bounding box center [265, 37] width 36 height 18
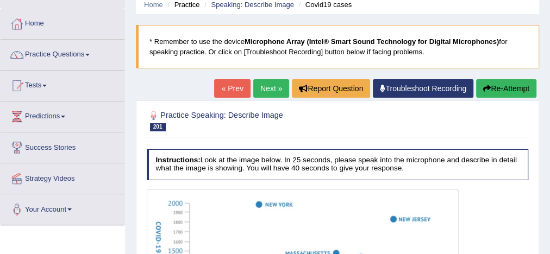
scroll to position [14, 0]
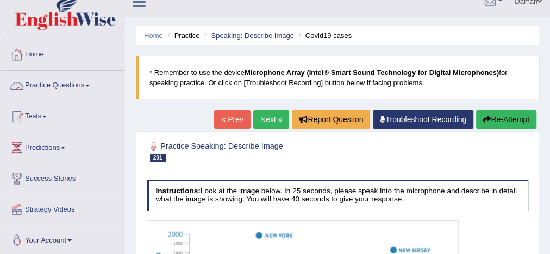
click at [66, 85] on link "Practice Questions" at bounding box center [63, 84] width 124 height 27
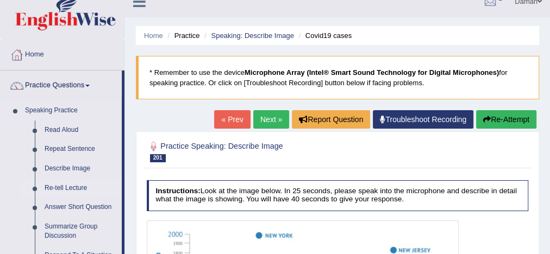
click at [63, 190] on link "Re-tell Lecture" at bounding box center [81, 189] width 82 height 20
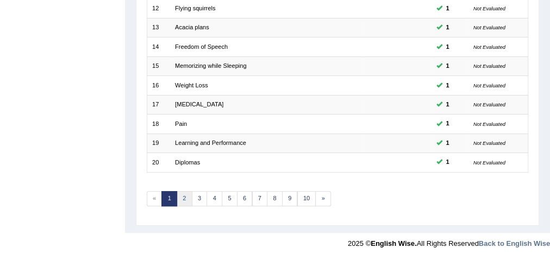
click at [181, 194] on link "2" at bounding box center [185, 198] width 16 height 15
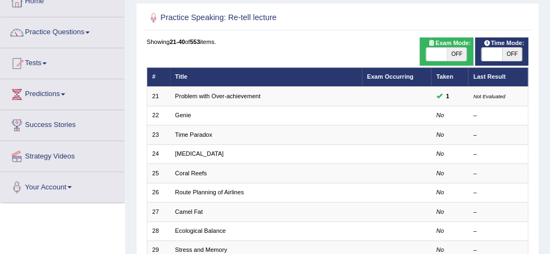
scroll to position [39, 0]
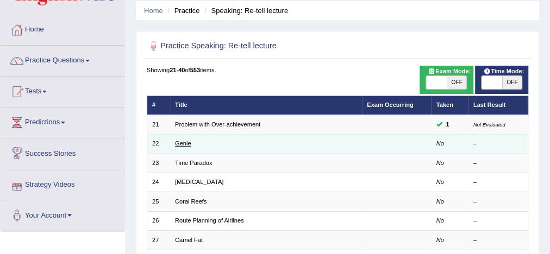
click at [185, 144] on link "Genie" at bounding box center [183, 143] width 16 height 7
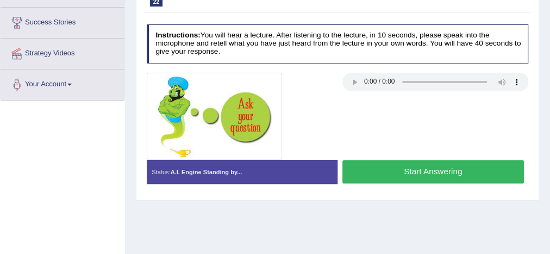
scroll to position [171, 0]
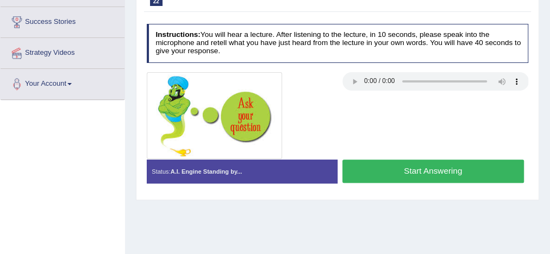
click at [401, 172] on button "Start Answering" at bounding box center [434, 171] width 182 height 23
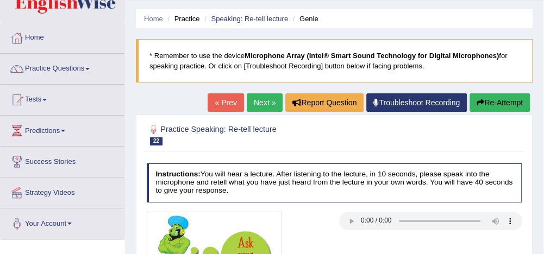
scroll to position [0, 0]
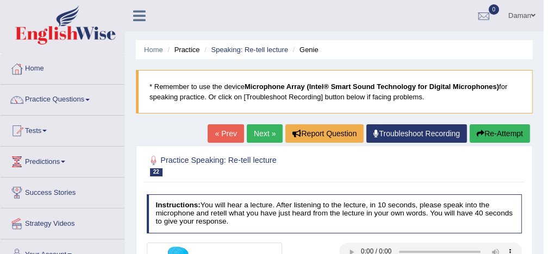
click at [269, 133] on link "Next »" at bounding box center [265, 134] width 36 height 18
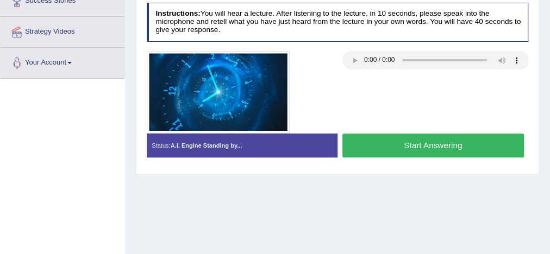
click at [433, 141] on button "Start Answering" at bounding box center [434, 145] width 182 height 23
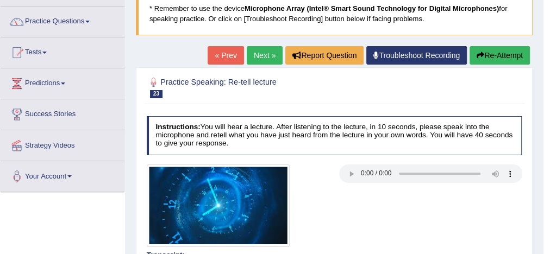
scroll to position [78, 0]
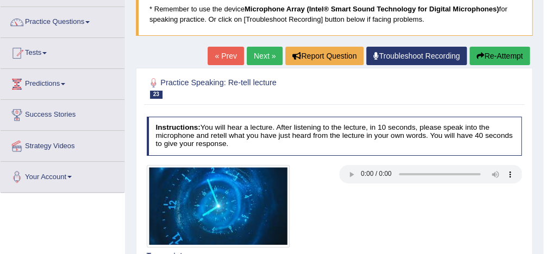
click at [263, 57] on link "Next »" at bounding box center [265, 56] width 36 height 18
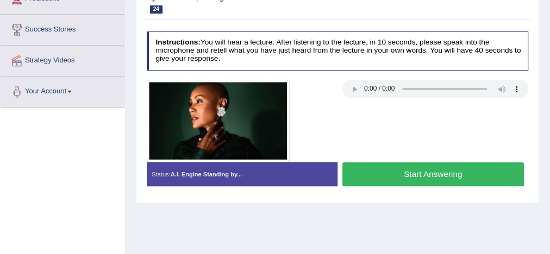
click at [387, 172] on button "Start Answering" at bounding box center [434, 174] width 182 height 23
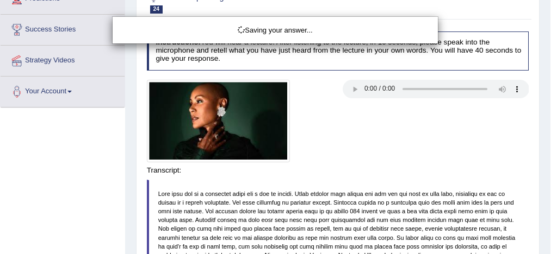
click at [422, 171] on div "Saving your answer..." at bounding box center [278, 127] width 557 height 254
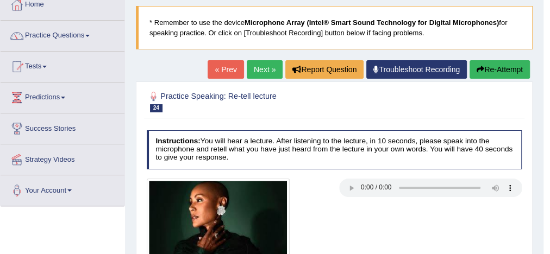
scroll to position [63, 0]
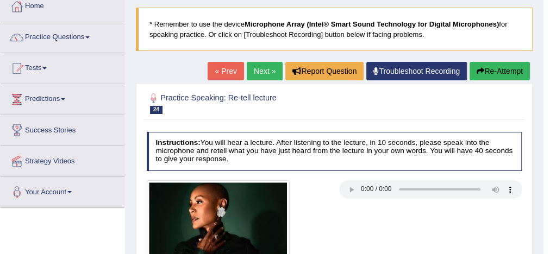
click at [267, 70] on link "Next »" at bounding box center [265, 71] width 36 height 18
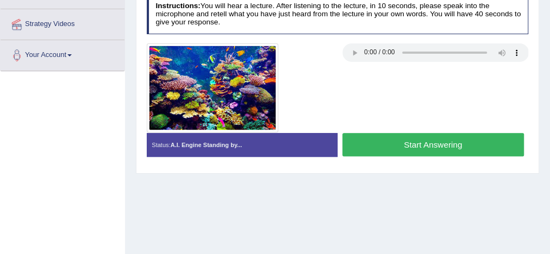
click at [418, 145] on button "Start Answering" at bounding box center [434, 144] width 182 height 23
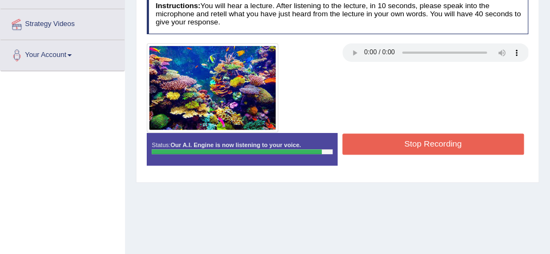
click at [418, 145] on button "Stop Recording" at bounding box center [434, 144] width 182 height 21
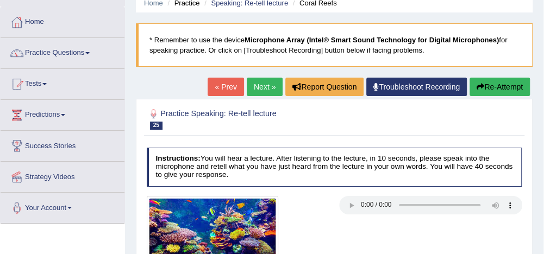
scroll to position [38, 0]
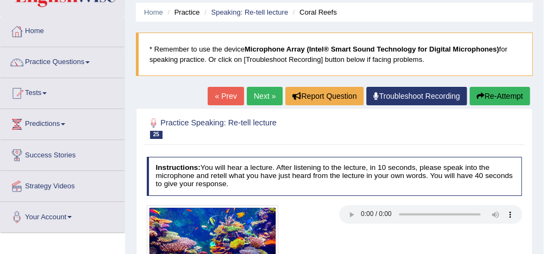
click at [253, 95] on link "Next »" at bounding box center [265, 96] width 36 height 18
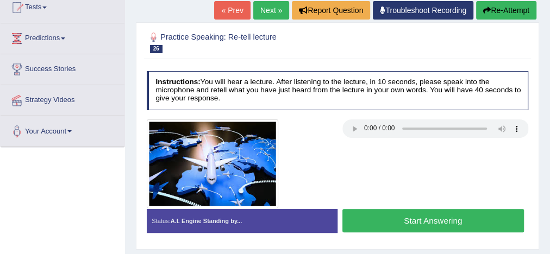
click at [406, 221] on button "Start Answering" at bounding box center [434, 220] width 182 height 23
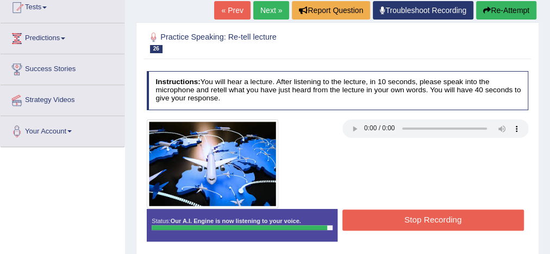
click at [406, 221] on button "Stop Recording" at bounding box center [434, 220] width 182 height 21
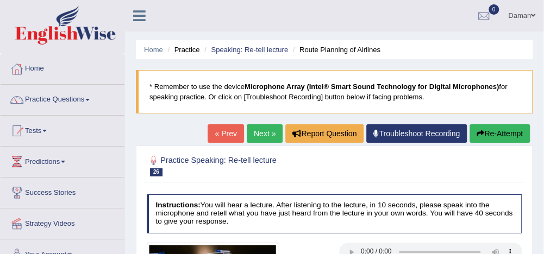
click at [264, 129] on link "Next »" at bounding box center [265, 134] width 36 height 18
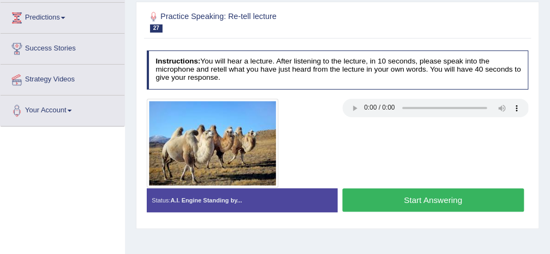
click at [409, 200] on button "Start Answering" at bounding box center [434, 200] width 182 height 23
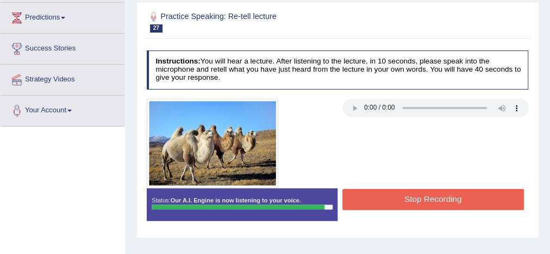
click at [409, 200] on button "Stop Recording" at bounding box center [434, 199] width 182 height 21
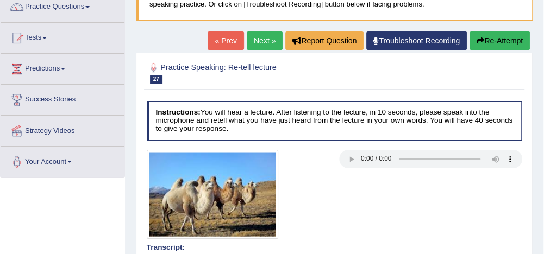
scroll to position [89, 0]
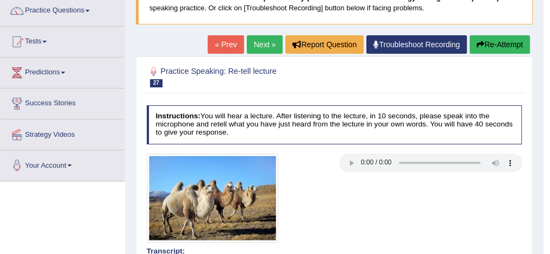
click at [266, 46] on link "Next »" at bounding box center [265, 44] width 36 height 18
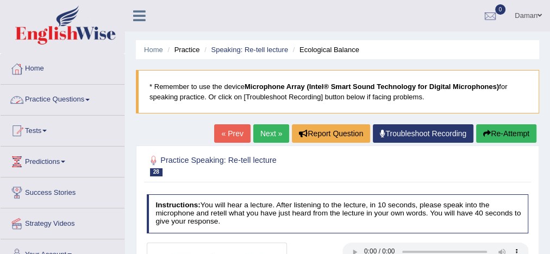
click at [72, 97] on link "Practice Questions" at bounding box center [63, 98] width 124 height 27
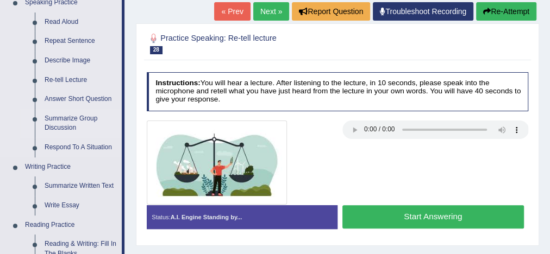
scroll to position [122, 0]
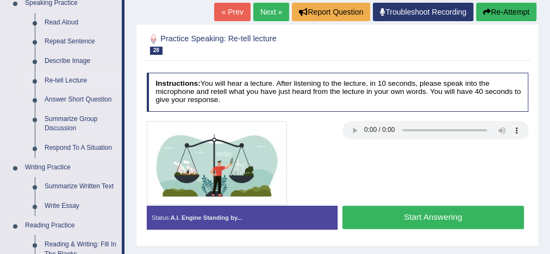
click at [65, 79] on link "Re-tell Lecture" at bounding box center [81, 81] width 82 height 20
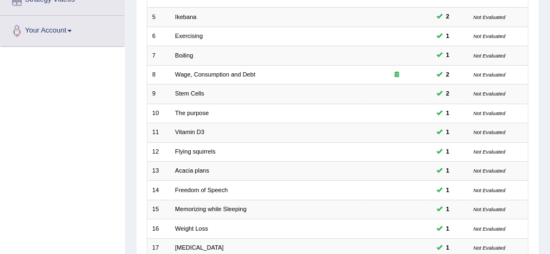
scroll to position [368, 0]
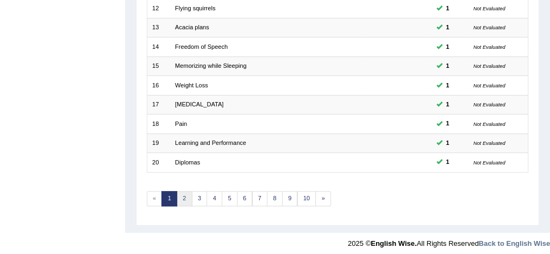
click at [185, 197] on link "2" at bounding box center [185, 198] width 16 height 15
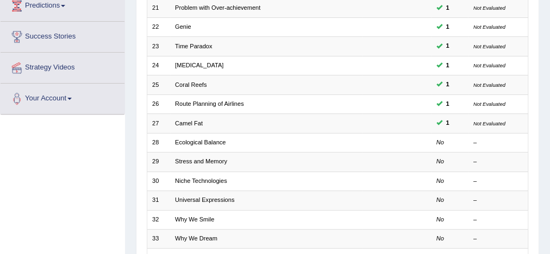
scroll to position [156, 0]
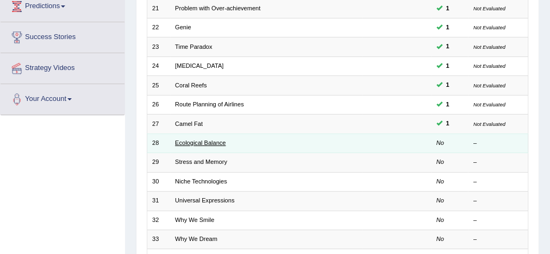
click at [203, 140] on link "Ecological Balance" at bounding box center [200, 143] width 51 height 7
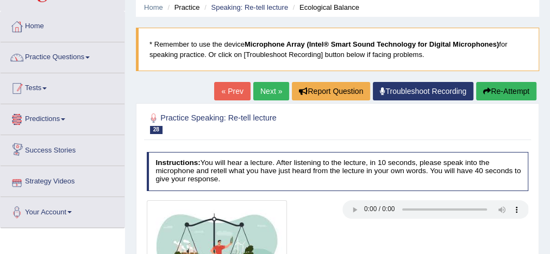
scroll to position [42, 0]
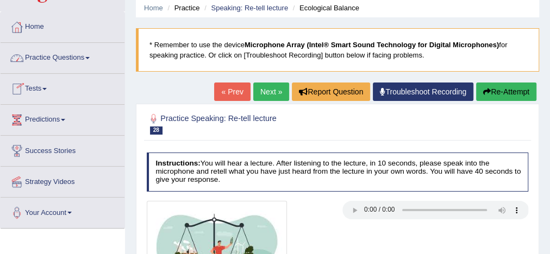
click at [43, 57] on link "Practice Questions" at bounding box center [63, 56] width 124 height 27
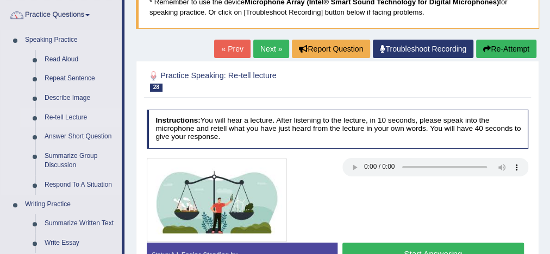
scroll to position [90, 0]
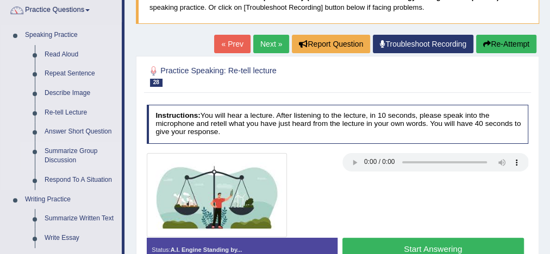
click at [63, 152] on link "Summarize Group Discussion" at bounding box center [81, 156] width 82 height 29
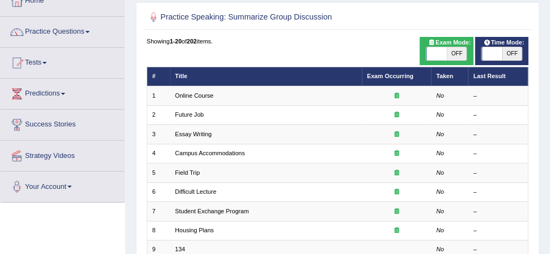
scroll to position [67, 0]
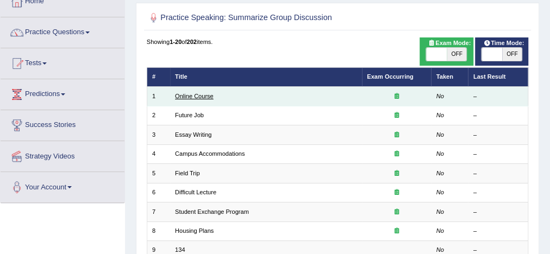
click at [189, 94] on link "Online Course" at bounding box center [194, 96] width 39 height 7
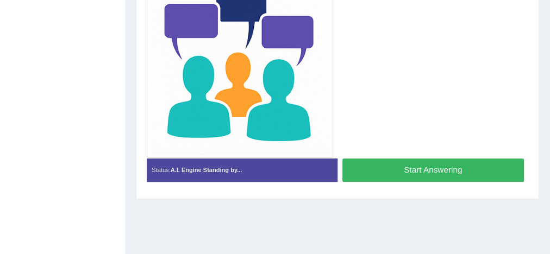
scroll to position [272, 0]
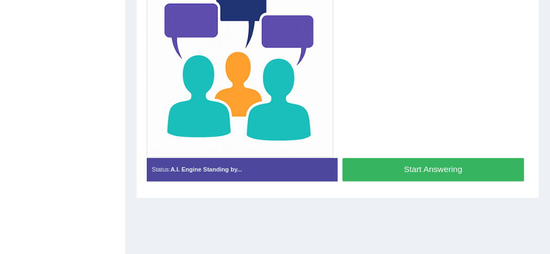
click at [375, 167] on button "Start Answering" at bounding box center [434, 169] width 182 height 23
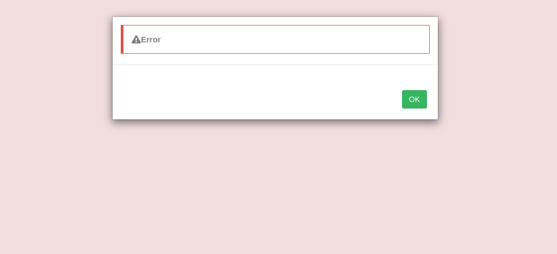
click at [417, 102] on button "OK" at bounding box center [414, 99] width 25 height 18
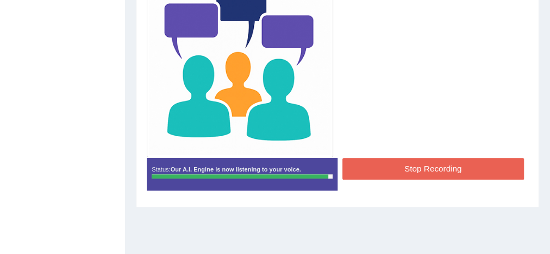
click at [411, 169] on button "Stop Recording" at bounding box center [434, 168] width 182 height 21
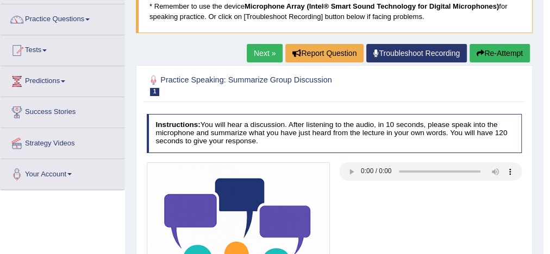
scroll to position [76, 0]
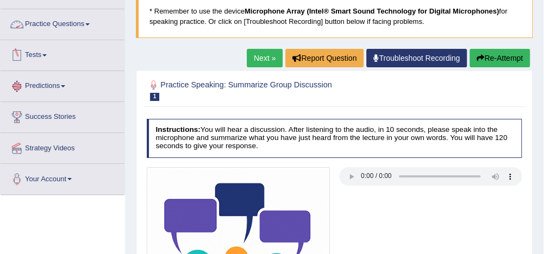
click at [63, 26] on link "Practice Questions" at bounding box center [63, 22] width 124 height 27
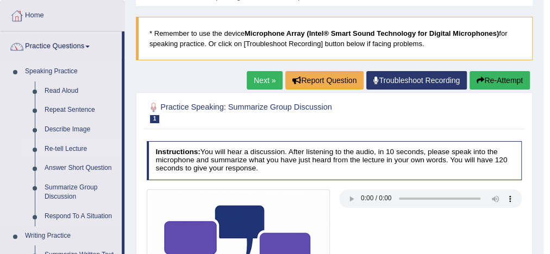
scroll to position [53, 0]
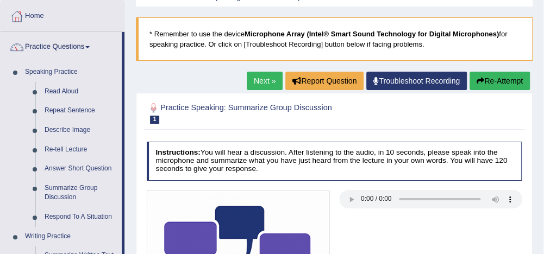
click at [265, 82] on link "Next »" at bounding box center [265, 81] width 36 height 18
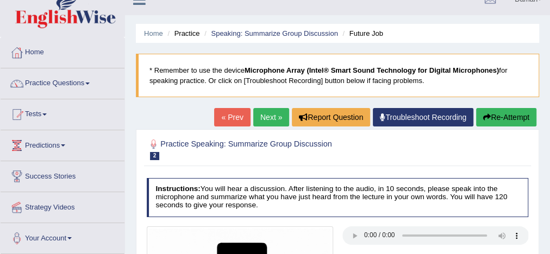
scroll to position [16, 0]
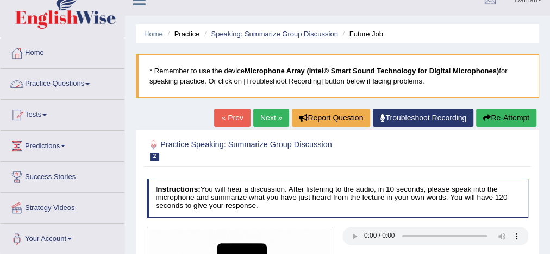
click at [76, 83] on link "Practice Questions" at bounding box center [63, 82] width 124 height 27
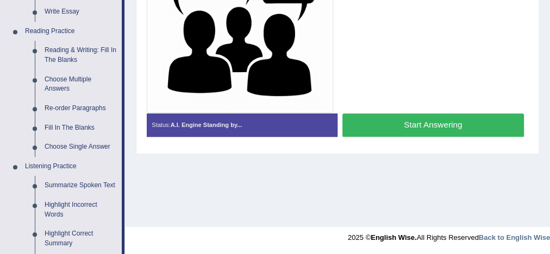
scroll to position [317, 0]
